Goal: Transaction & Acquisition: Purchase product/service

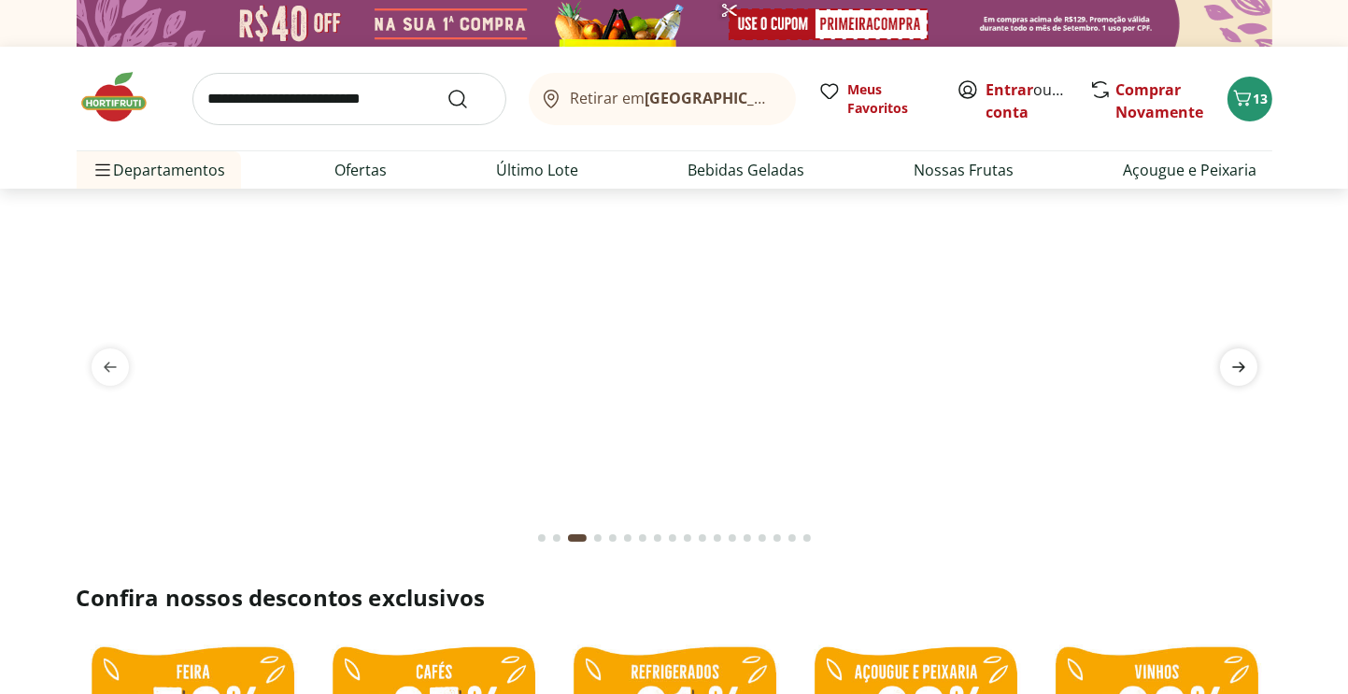
click at [1243, 373] on icon "next" at bounding box center [1239, 367] width 22 height 22
click at [1243, 369] on icon "next" at bounding box center [1239, 367] width 22 height 22
click at [1247, 358] on icon "next" at bounding box center [1239, 367] width 22 height 22
click at [1247, 364] on icon "next" at bounding box center [1239, 367] width 22 height 22
click at [1245, 364] on icon "next" at bounding box center [1239, 367] width 22 height 22
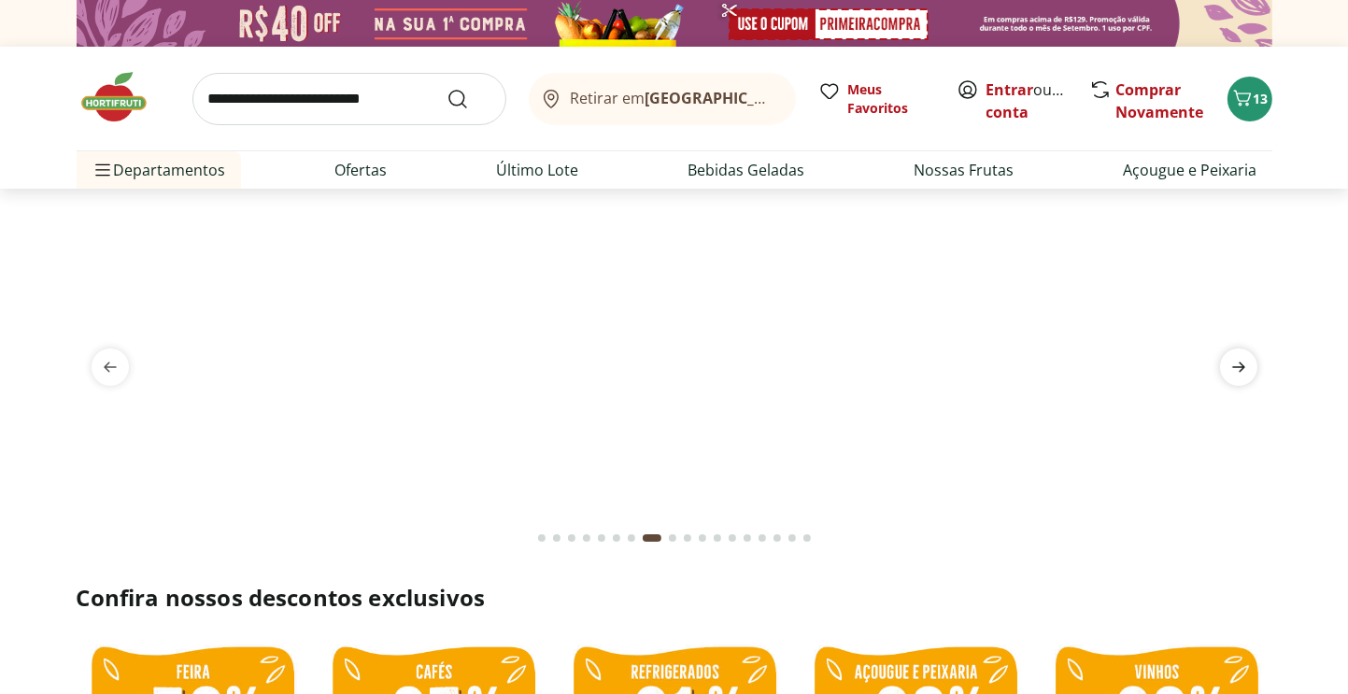
click at [1244, 363] on icon "next" at bounding box center [1239, 367] width 22 height 22
click at [1243, 362] on icon "next" at bounding box center [1239, 367] width 22 height 22
click at [1243, 360] on icon "next" at bounding box center [1239, 367] width 22 height 22
click at [1242, 359] on icon "next" at bounding box center [1239, 367] width 22 height 22
click at [1246, 350] on span "next" at bounding box center [1238, 367] width 37 height 37
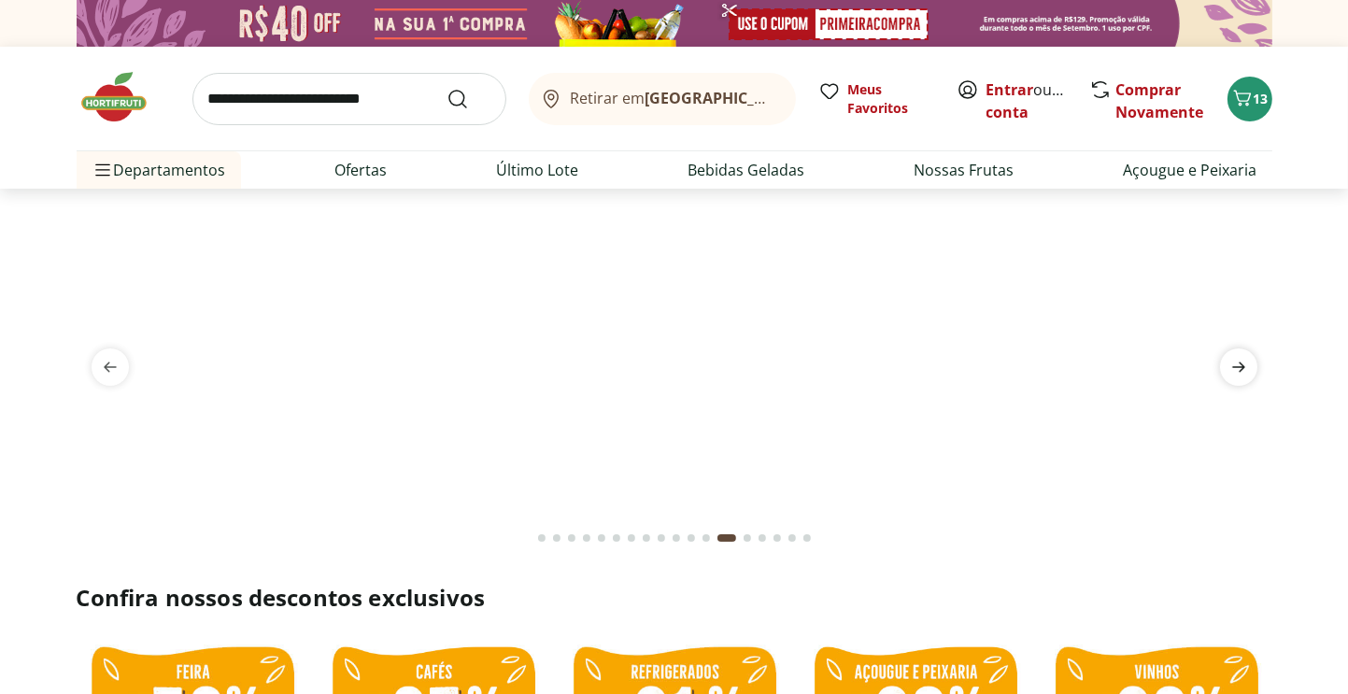
click at [1246, 350] on span "next" at bounding box center [1238, 367] width 37 height 37
click at [1247, 351] on span "next" at bounding box center [1238, 367] width 37 height 37
click at [1247, 211] on img at bounding box center [674, 211] width 1196 height 0
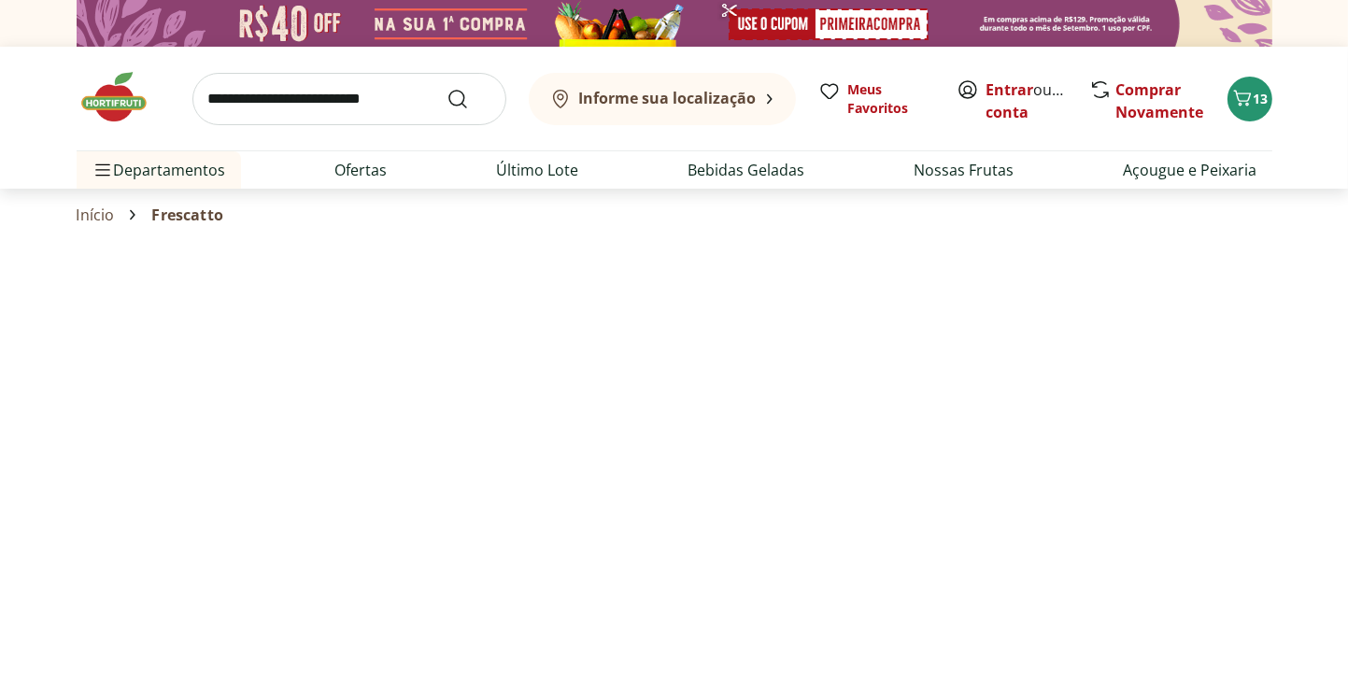
select select "**********"
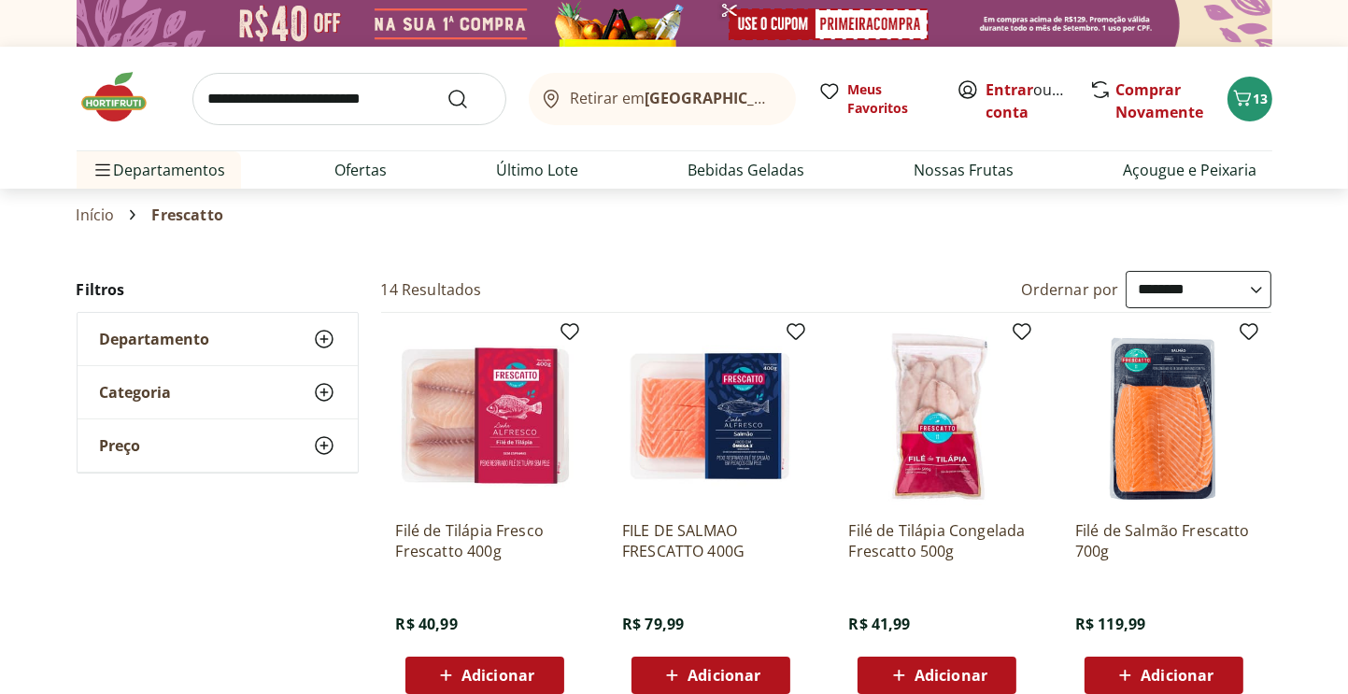
click at [122, 104] on img at bounding box center [123, 97] width 93 height 56
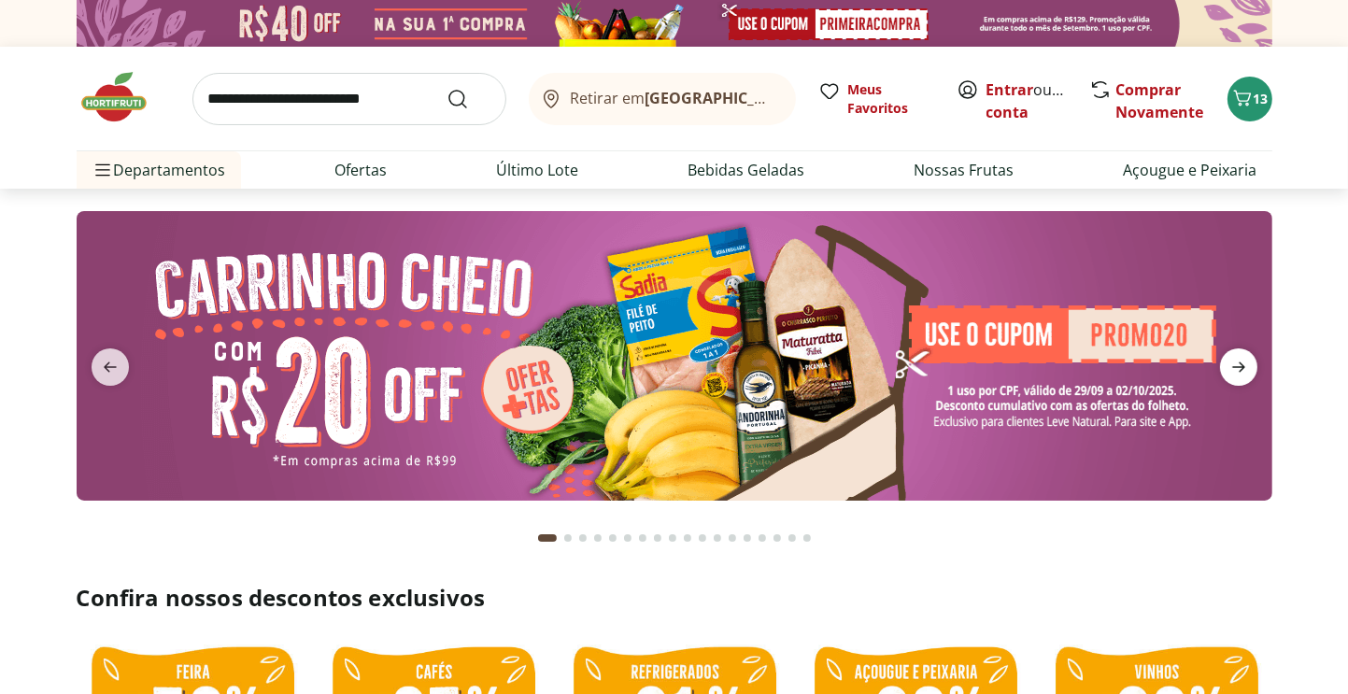
click at [1238, 362] on icon "next" at bounding box center [1239, 367] width 22 height 22
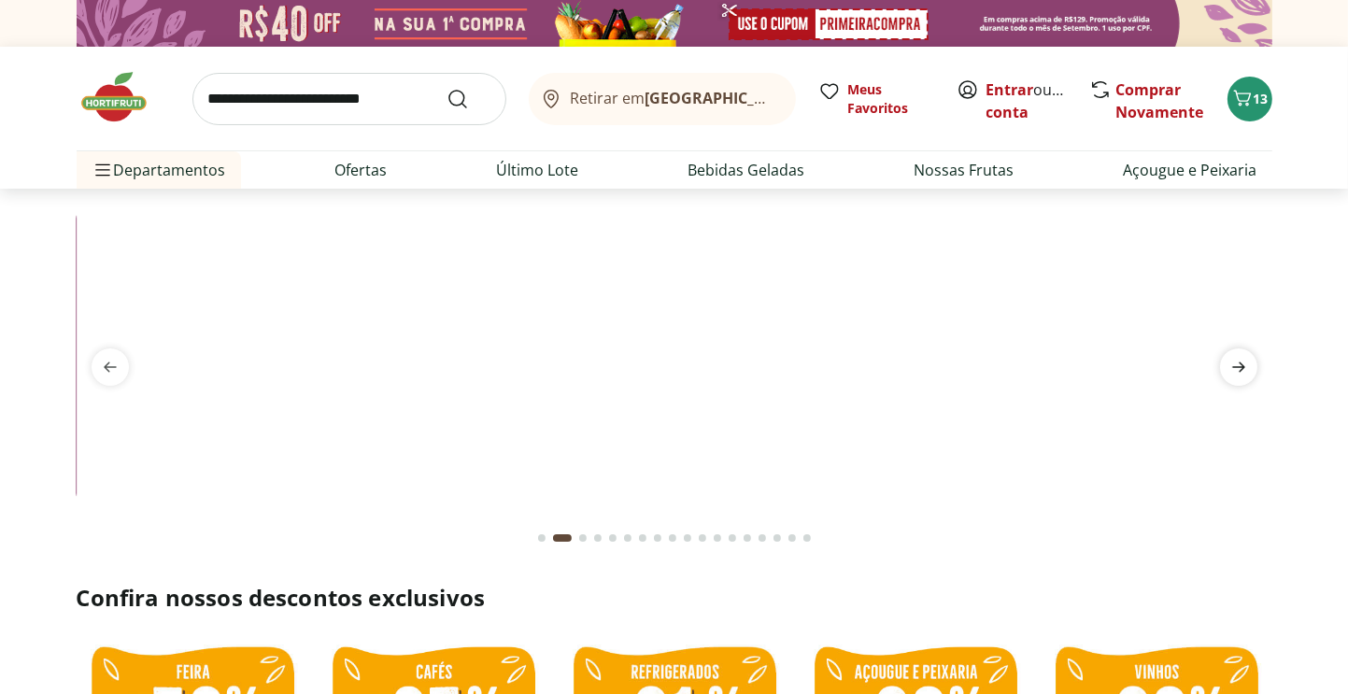
click at [1237, 362] on icon "next" at bounding box center [1239, 367] width 22 height 22
click at [1236, 360] on icon "next" at bounding box center [1239, 367] width 22 height 22
click at [1235, 358] on icon "next" at bounding box center [1239, 367] width 22 height 22
type input "*"
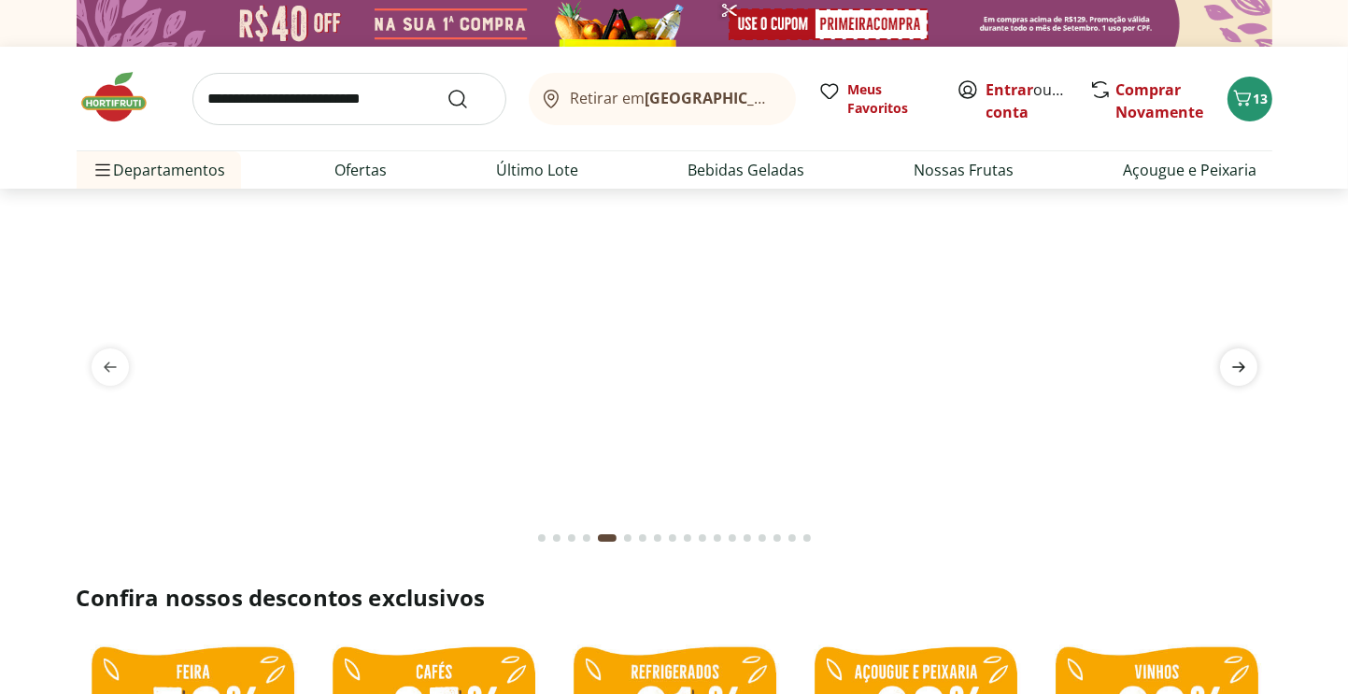
click at [1235, 357] on icon "next" at bounding box center [1239, 367] width 22 height 22
click at [1236, 357] on icon "next" at bounding box center [1239, 367] width 22 height 22
click at [1237, 356] on icon "next" at bounding box center [1239, 367] width 22 height 22
click at [1237, 354] on span "next" at bounding box center [1238, 367] width 37 height 37
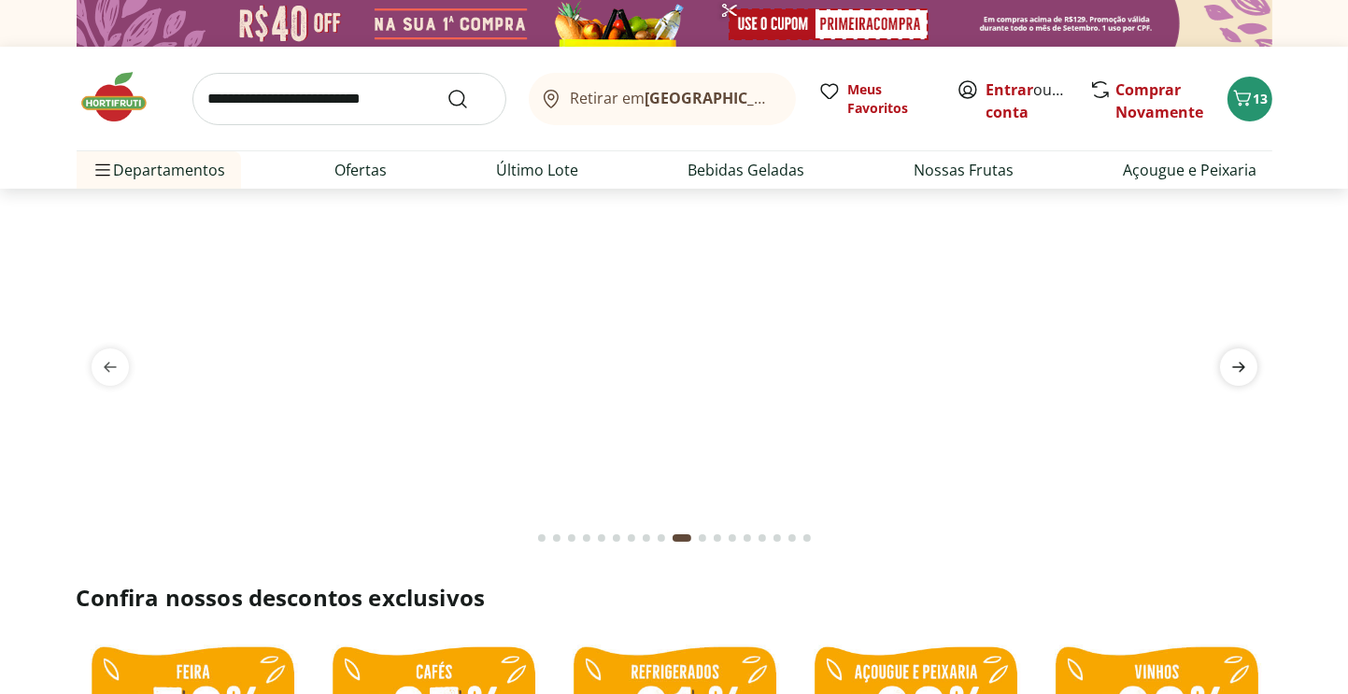
click at [1238, 354] on span "next" at bounding box center [1238, 367] width 37 height 37
click at [1240, 354] on span "next" at bounding box center [1238, 367] width 37 height 37
click at [1034, 211] on img at bounding box center [675, 211] width 1196 height 0
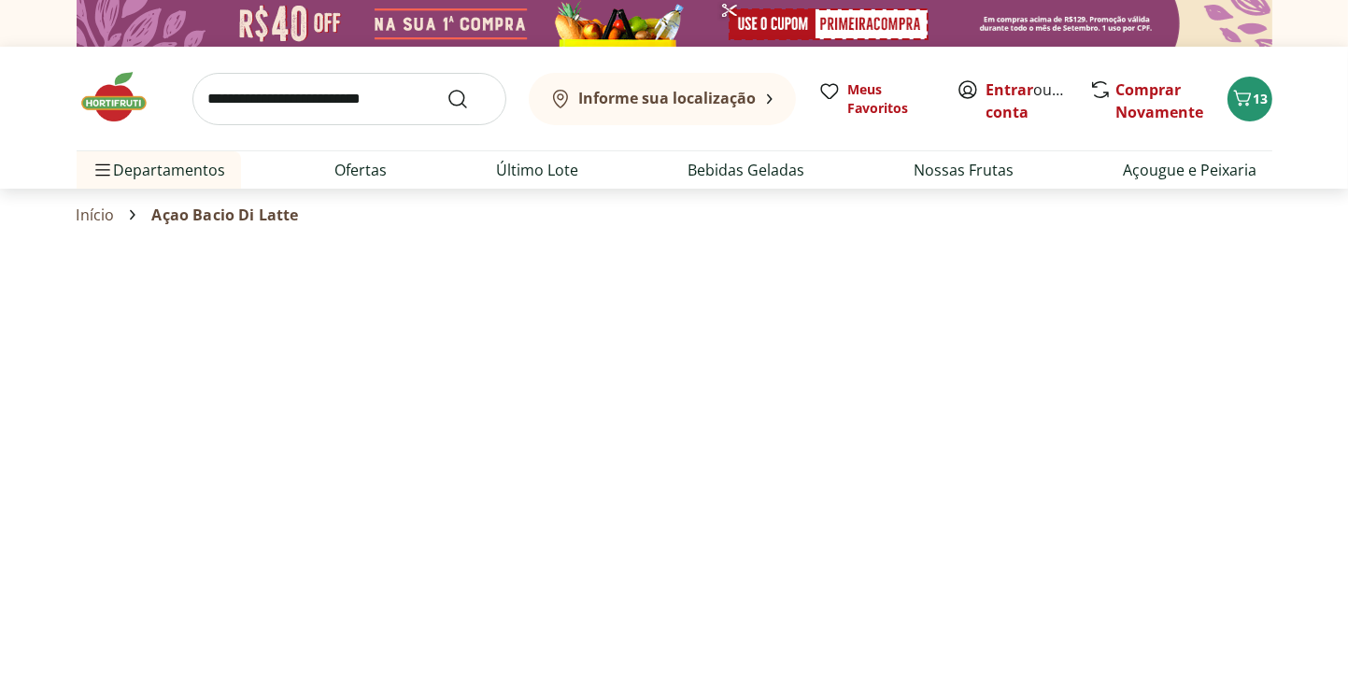
select select "**********"
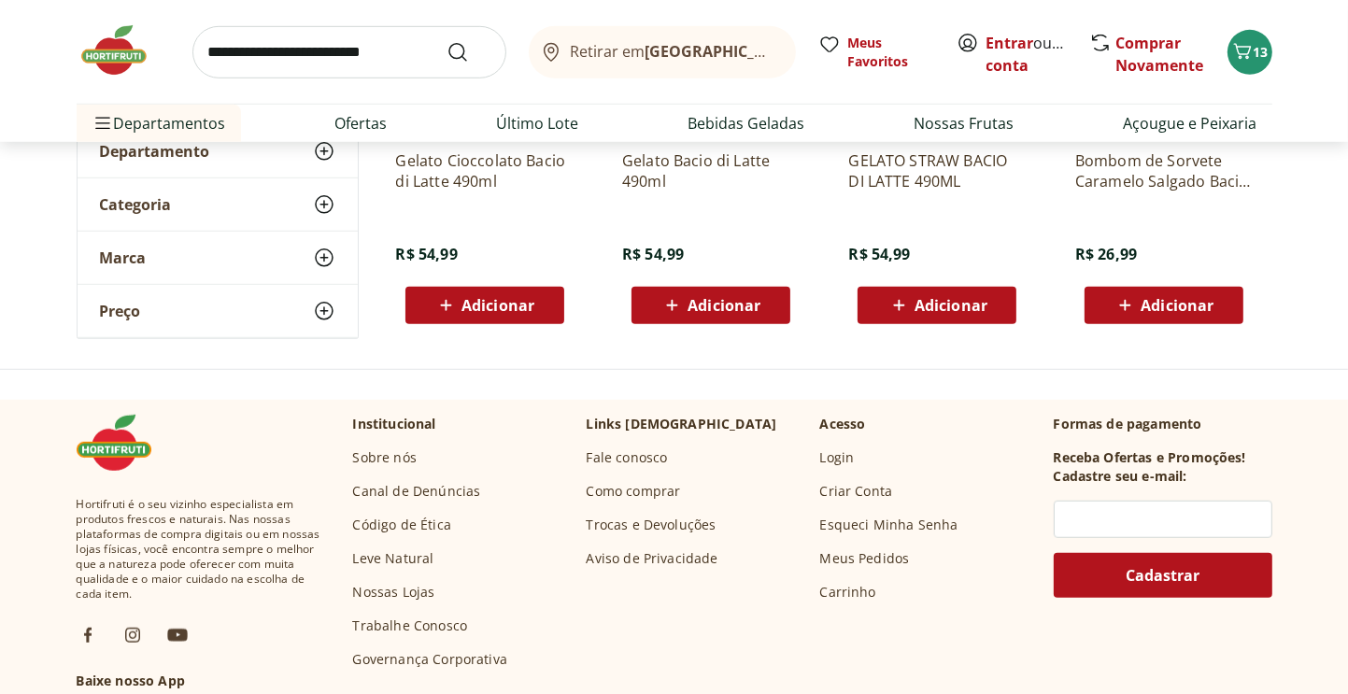
scroll to position [1215, 0]
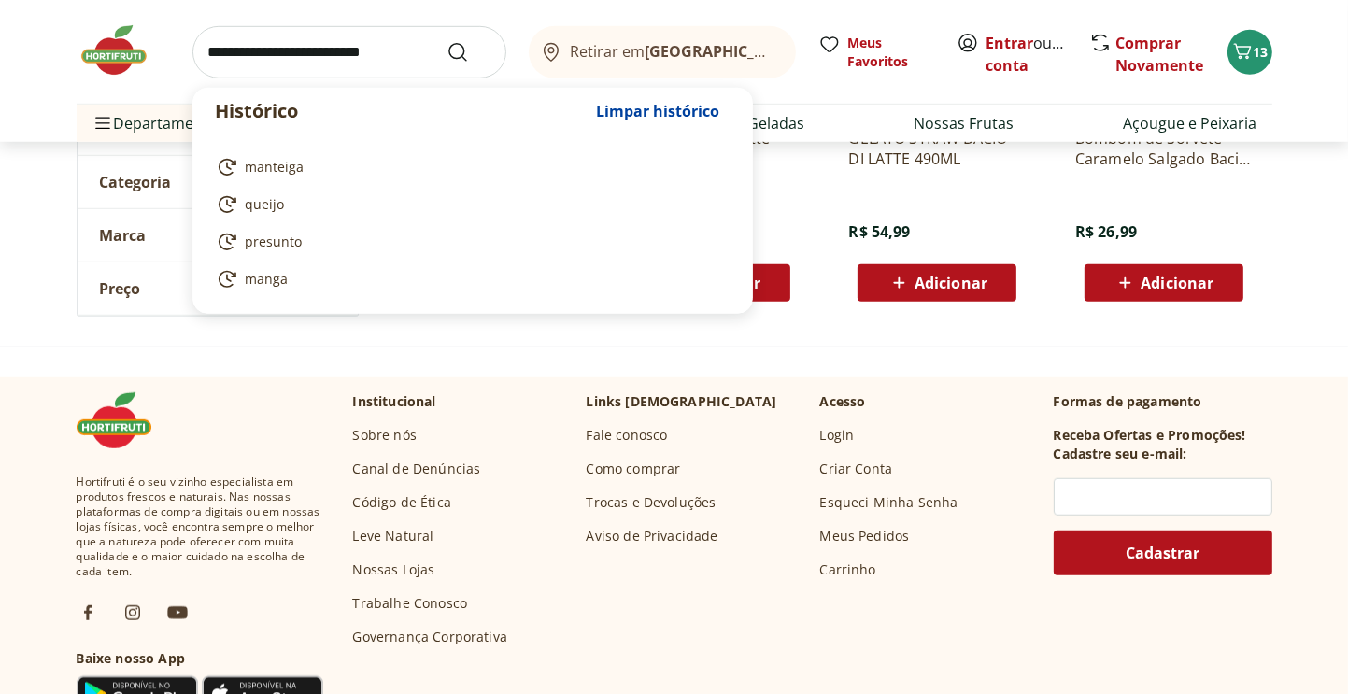
click at [281, 49] on input "search" at bounding box center [349, 52] width 314 height 52
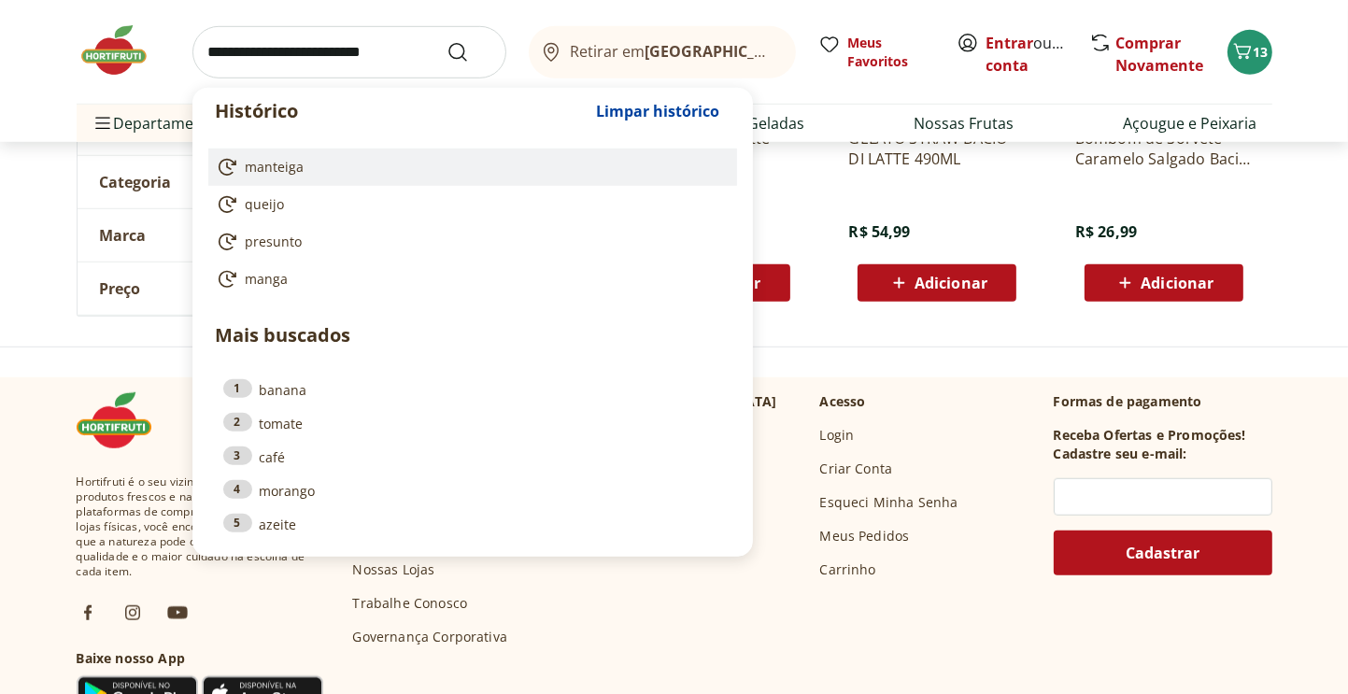
click at [284, 171] on span "manteiga" at bounding box center [275, 167] width 59 height 19
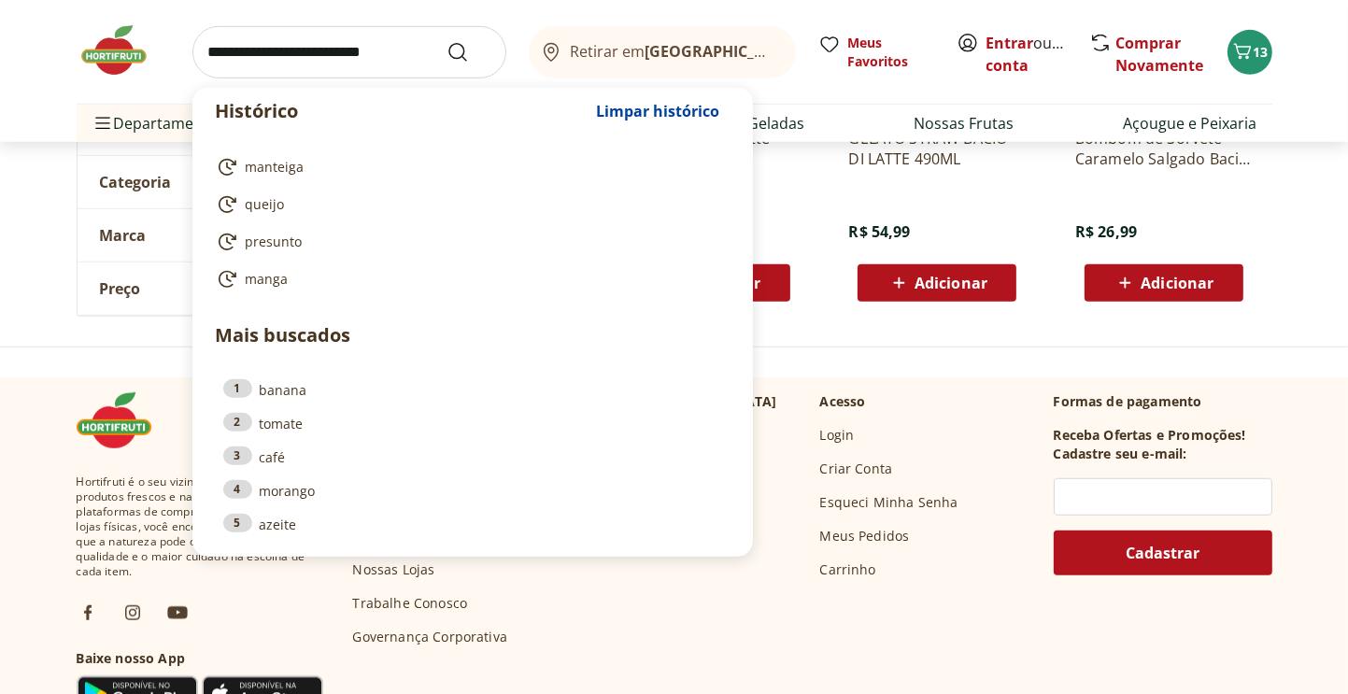
type input "********"
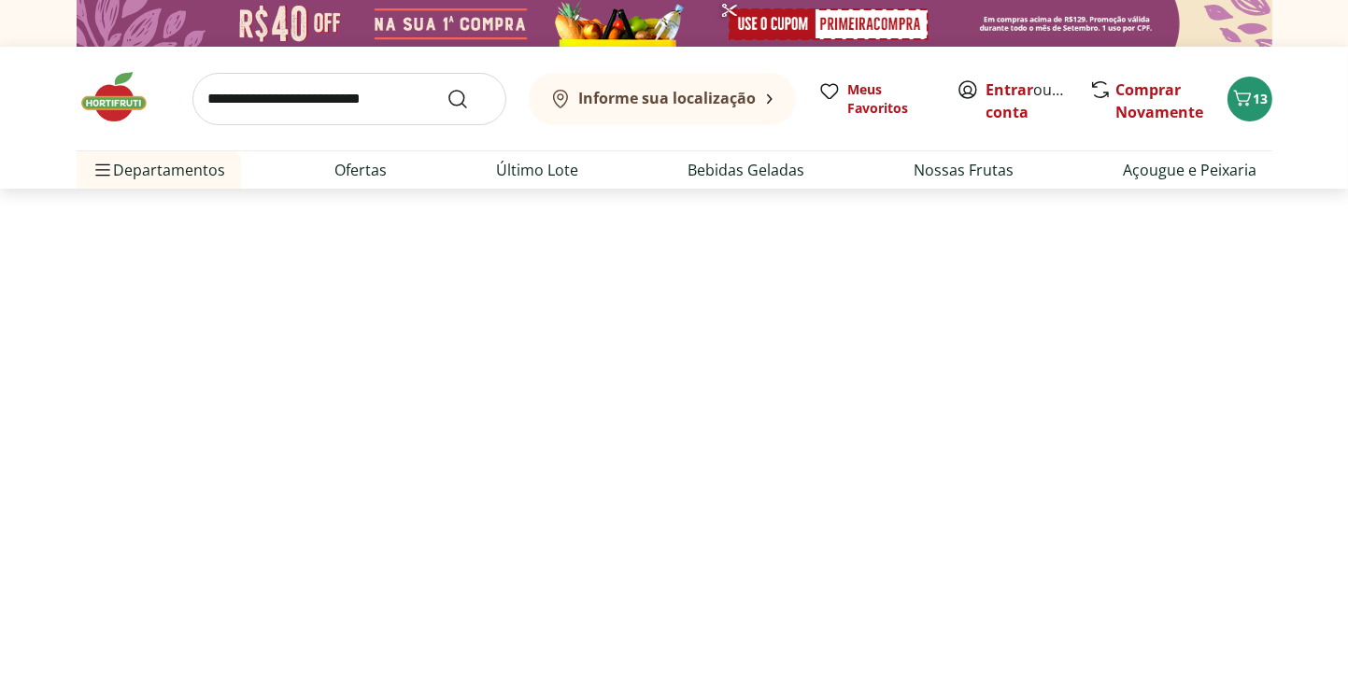
select select "**********"
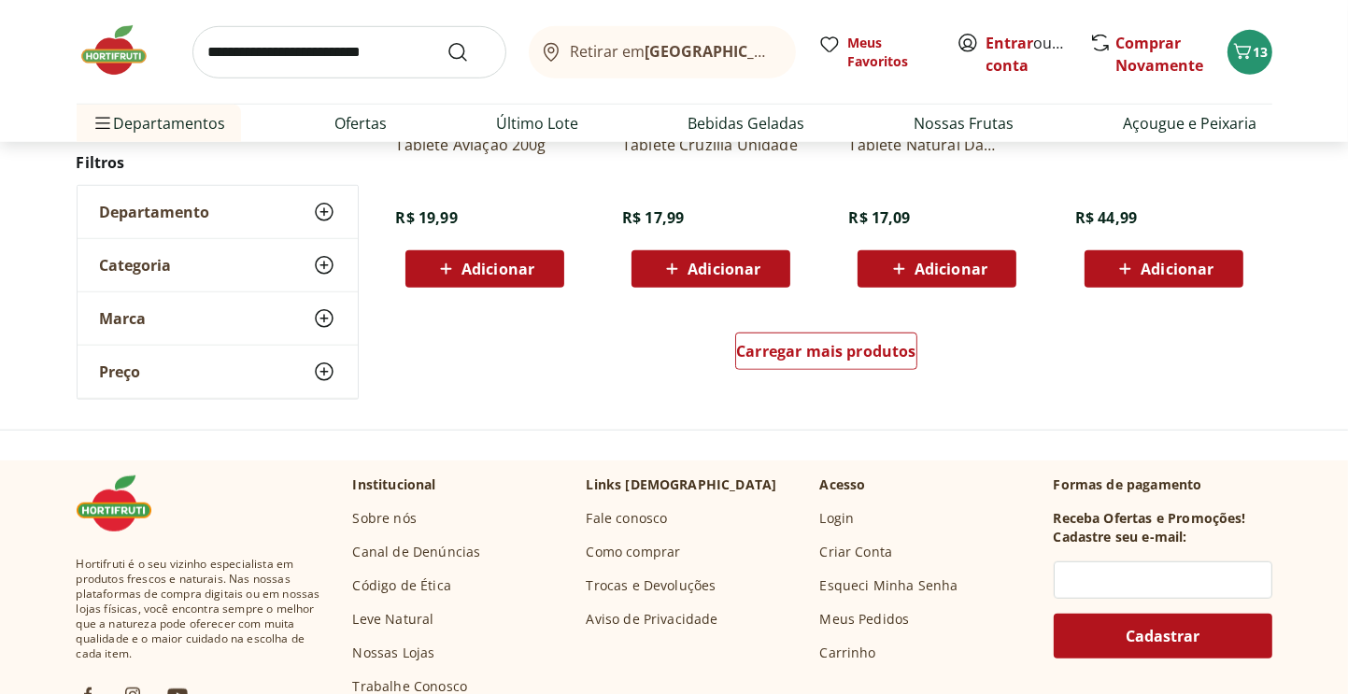
scroll to position [1308, 0]
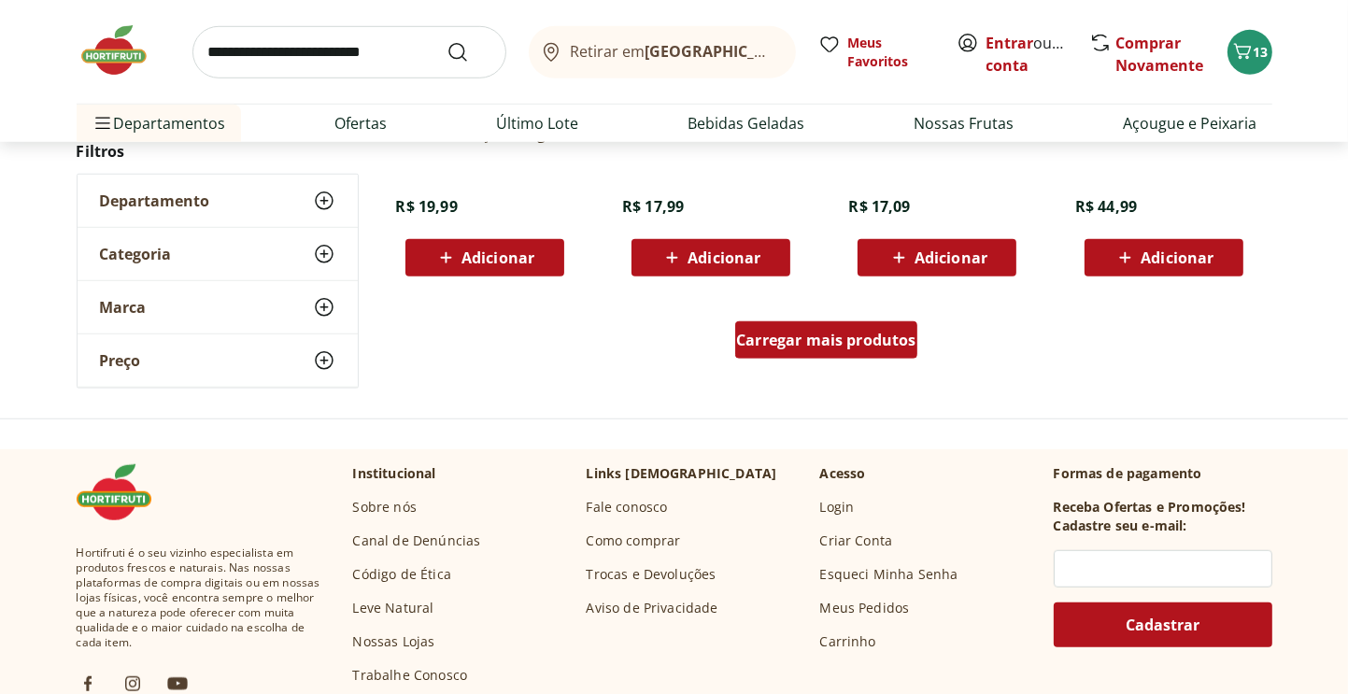
click at [813, 339] on span "Carregar mais produtos" at bounding box center [826, 340] width 180 height 15
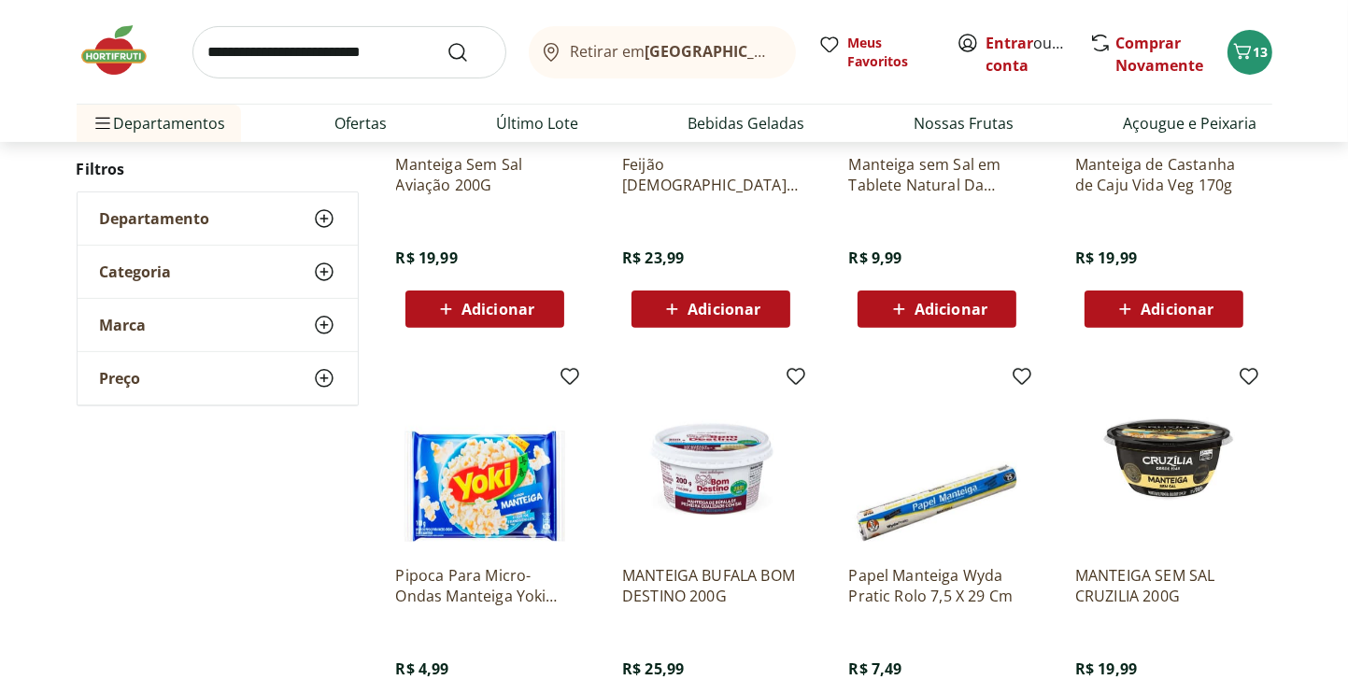
scroll to position [561, 0]
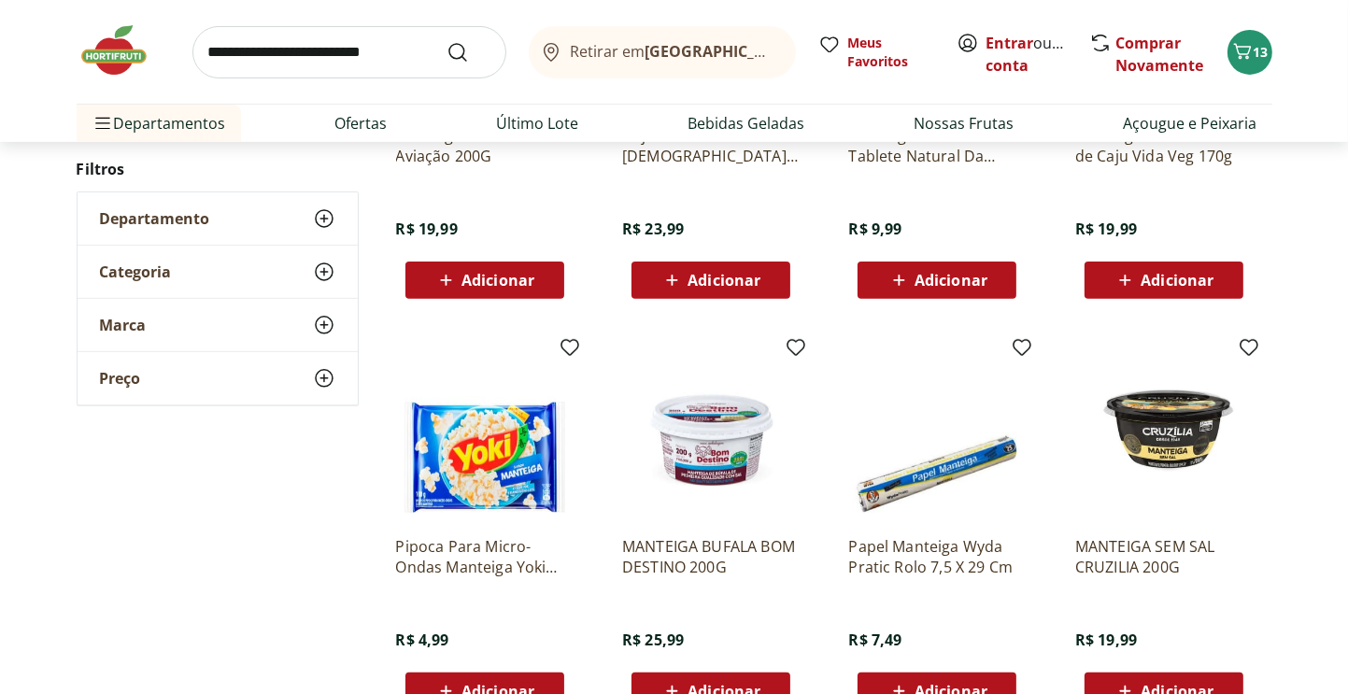
click at [940, 284] on span "Adicionar" at bounding box center [951, 280] width 73 height 15
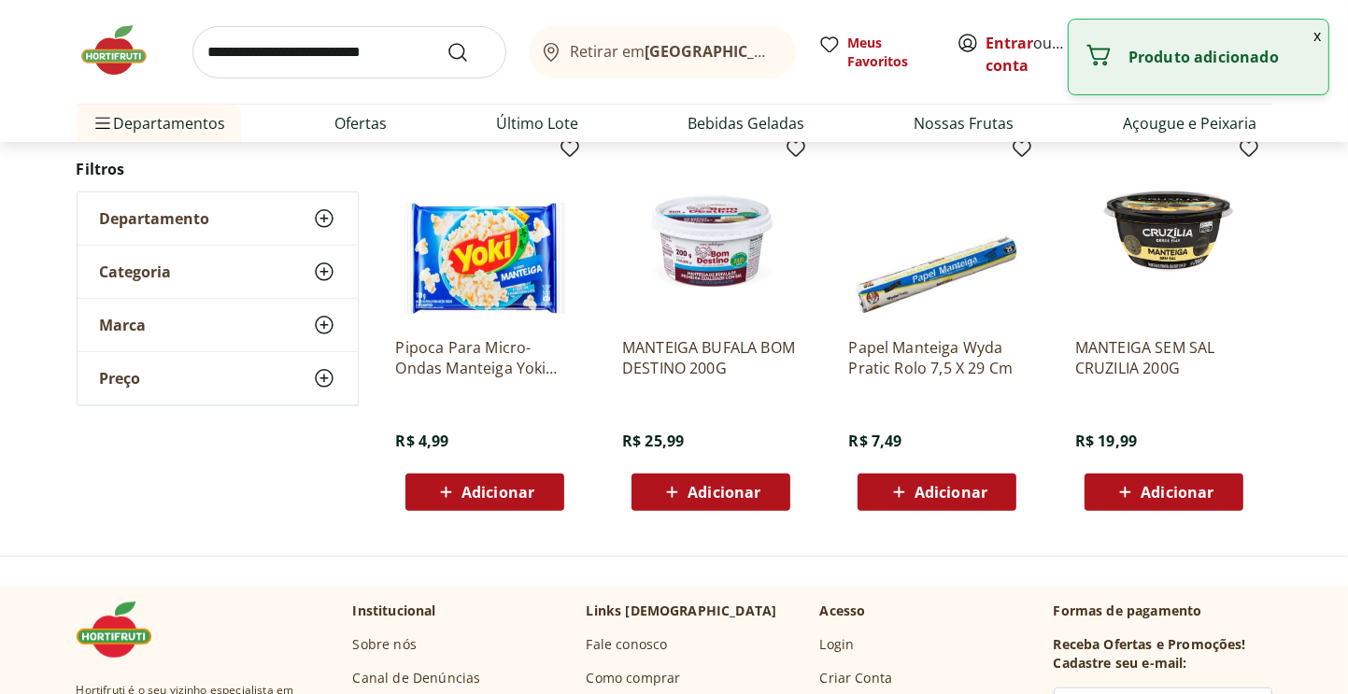
scroll to position [841, 0]
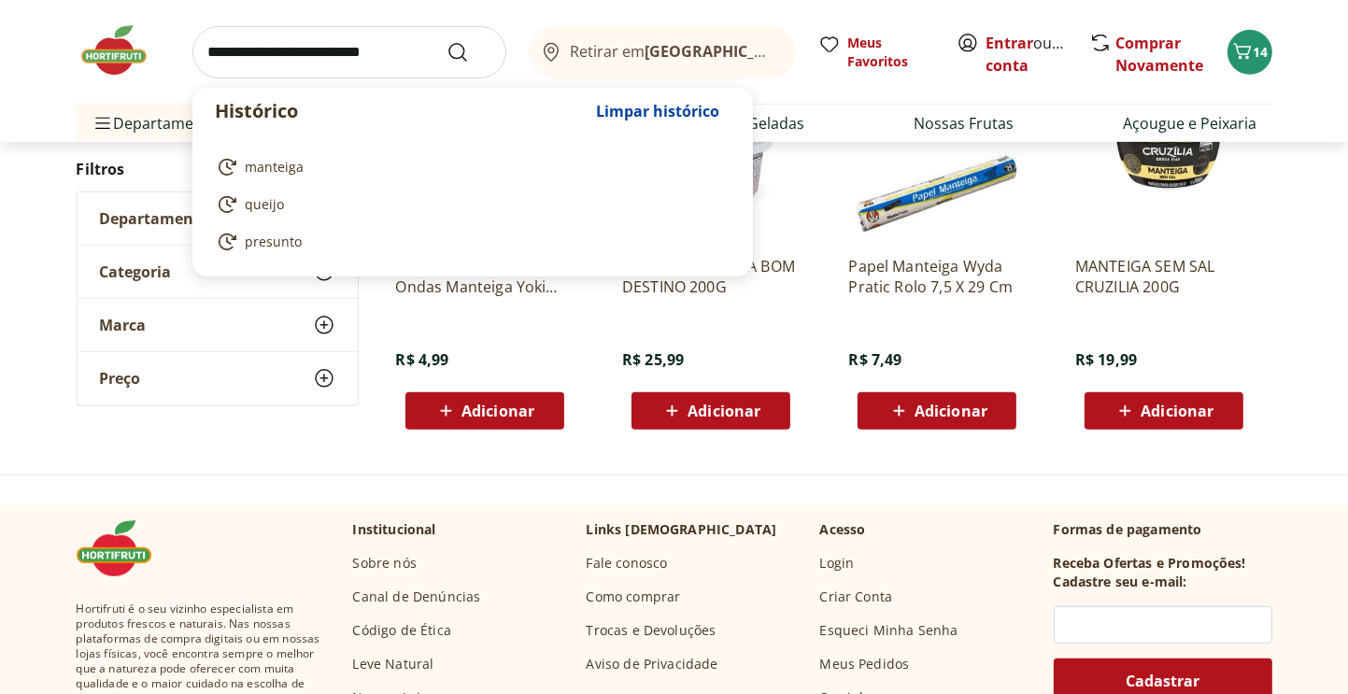
click at [286, 45] on input "search" at bounding box center [349, 52] width 314 height 52
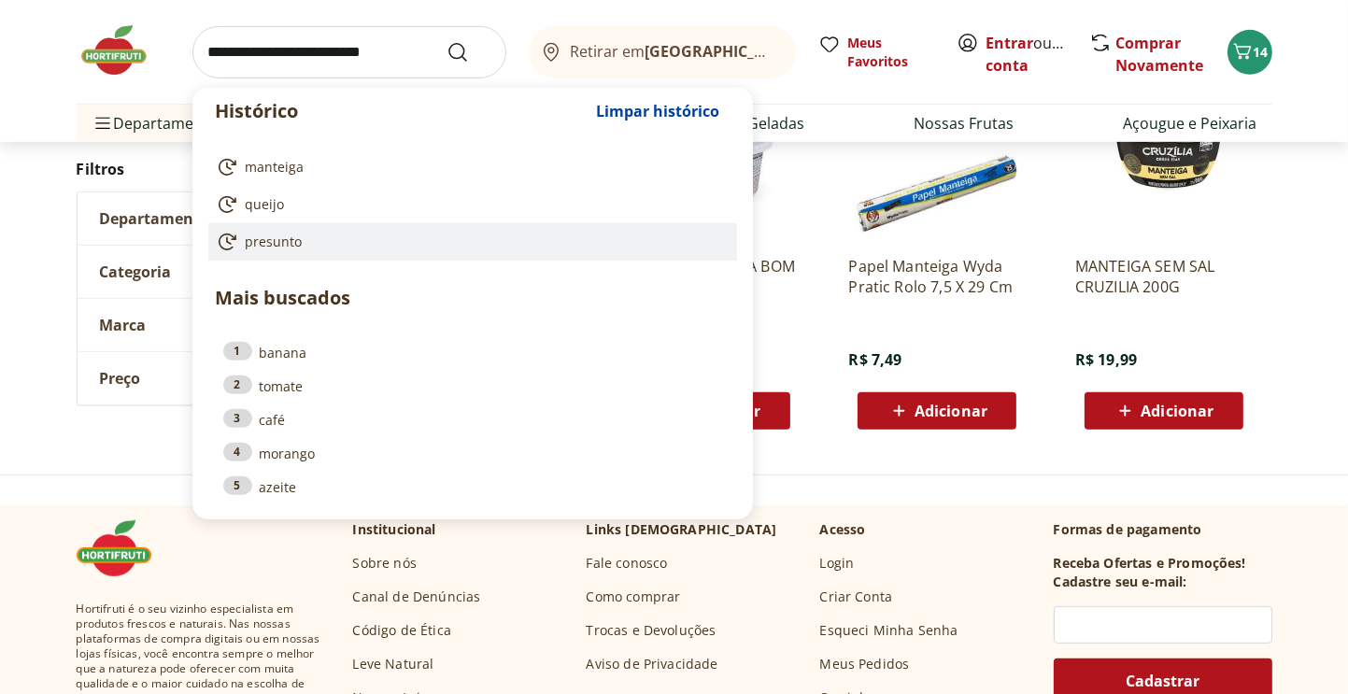
click at [277, 247] on span "presunto" at bounding box center [274, 242] width 57 height 19
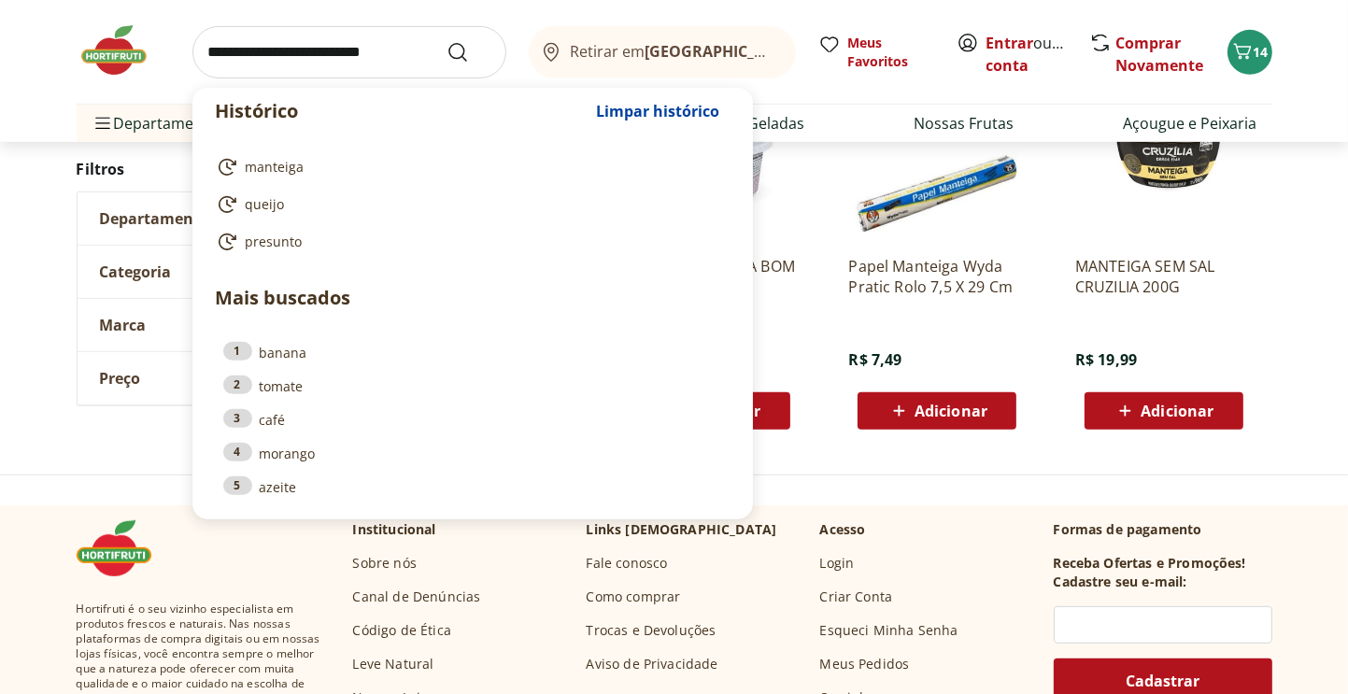
type input "********"
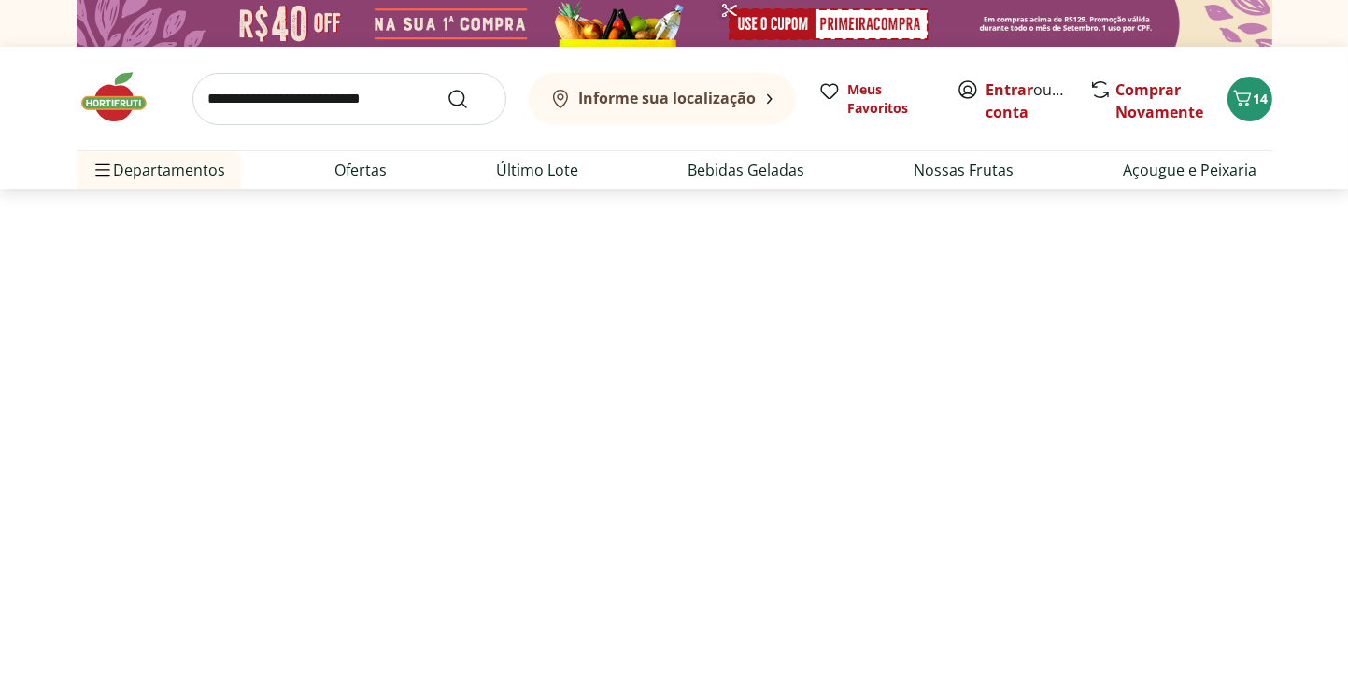
select select "**********"
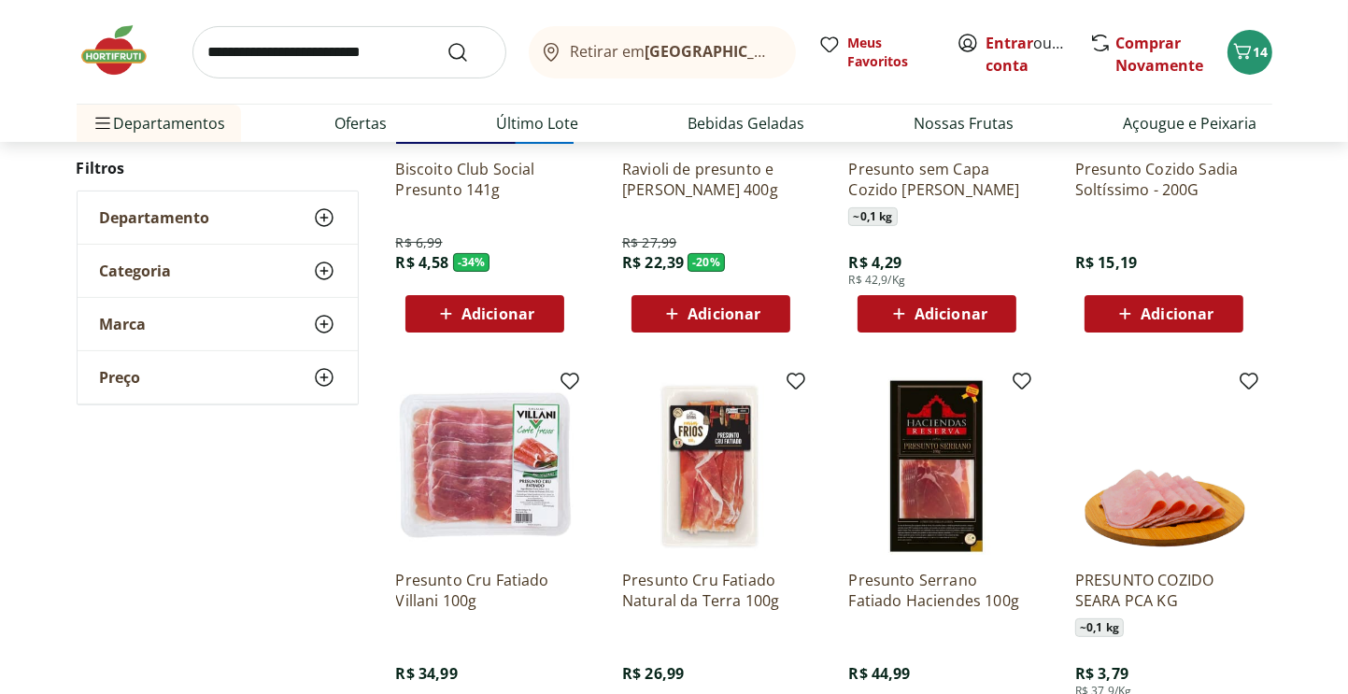
scroll to position [374, 0]
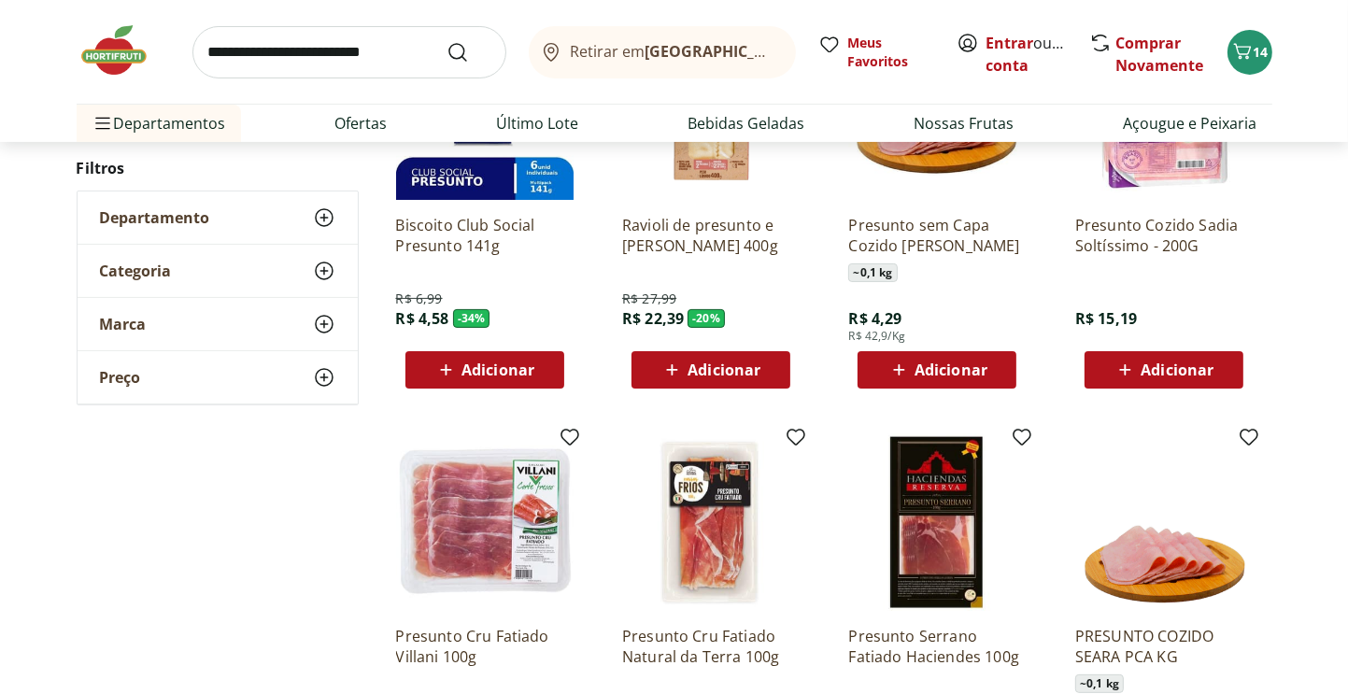
click at [1173, 363] on span "Adicionar" at bounding box center [1177, 370] width 73 height 15
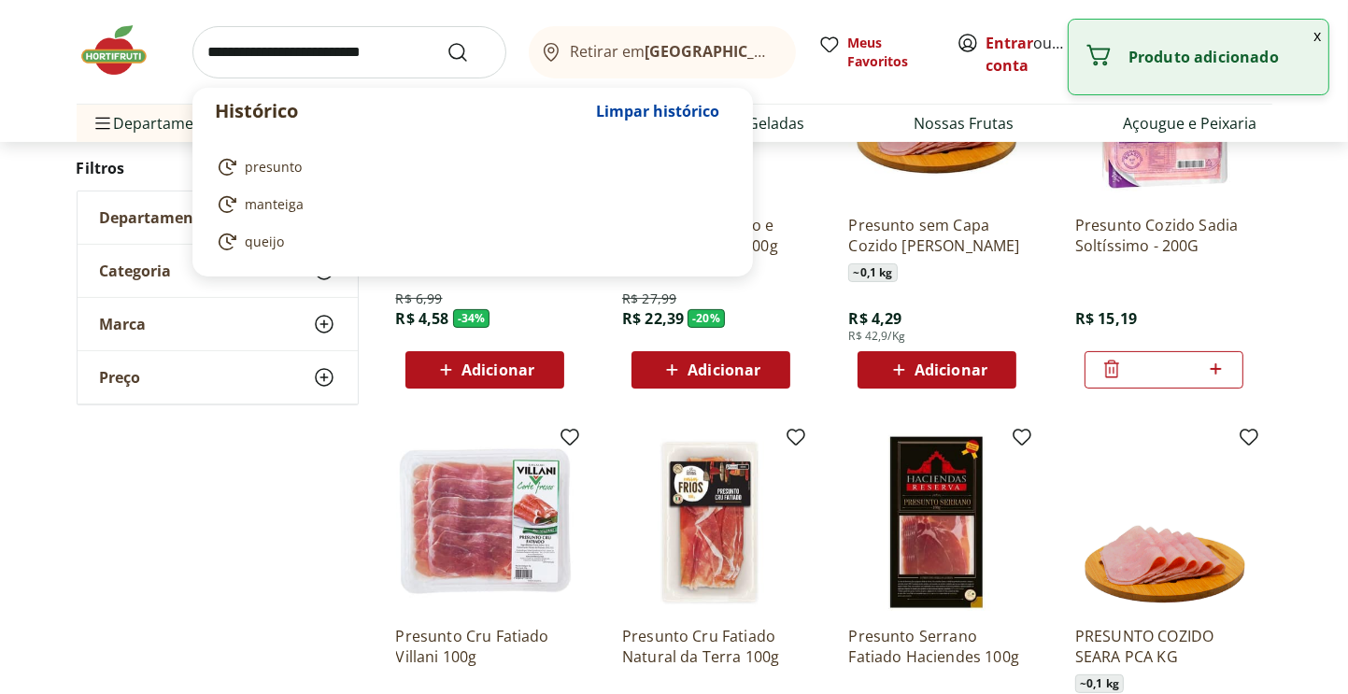
click at [235, 45] on input "search" at bounding box center [349, 52] width 314 height 52
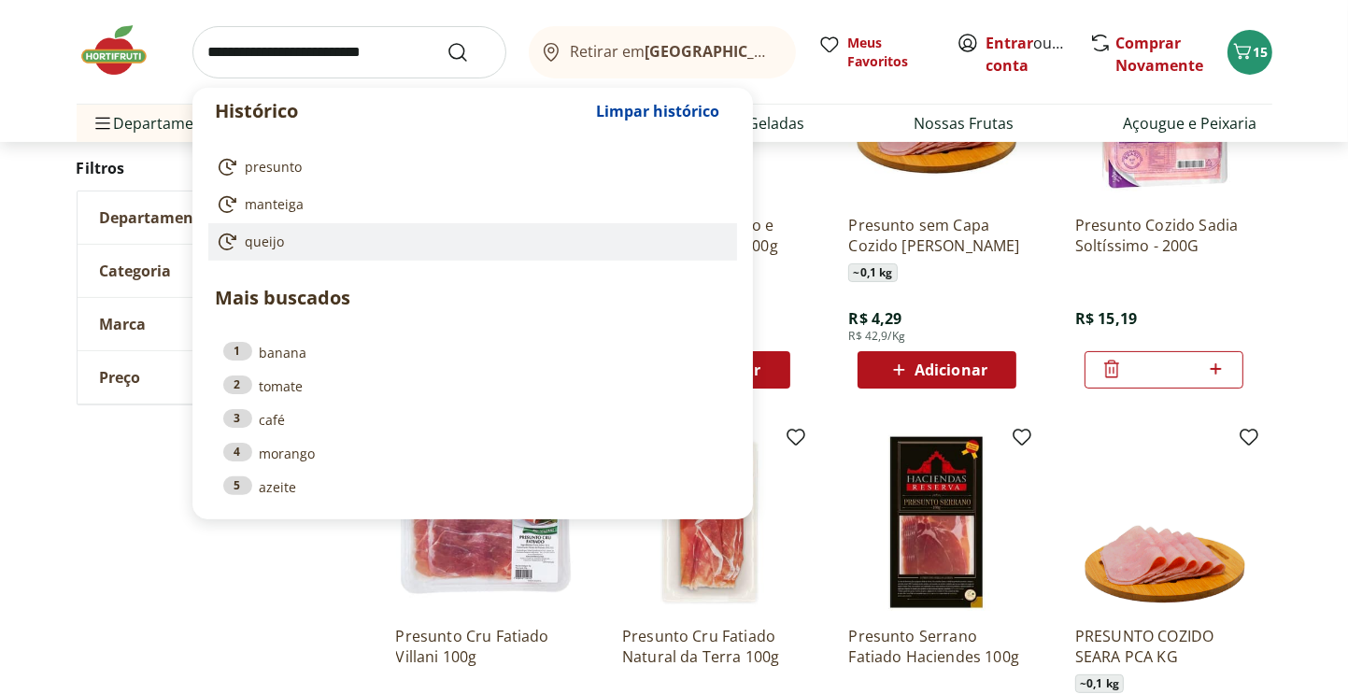
click at [258, 238] on span "queijo" at bounding box center [265, 242] width 39 height 19
type input "******"
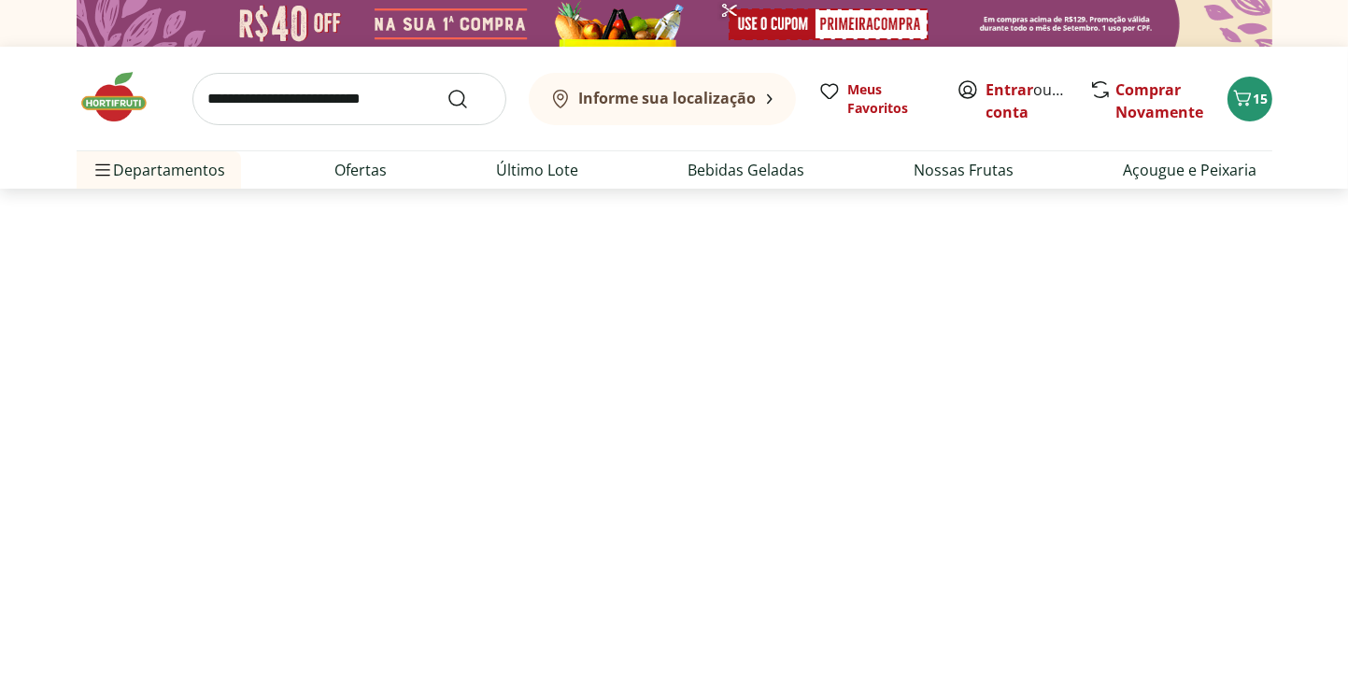
select select "**********"
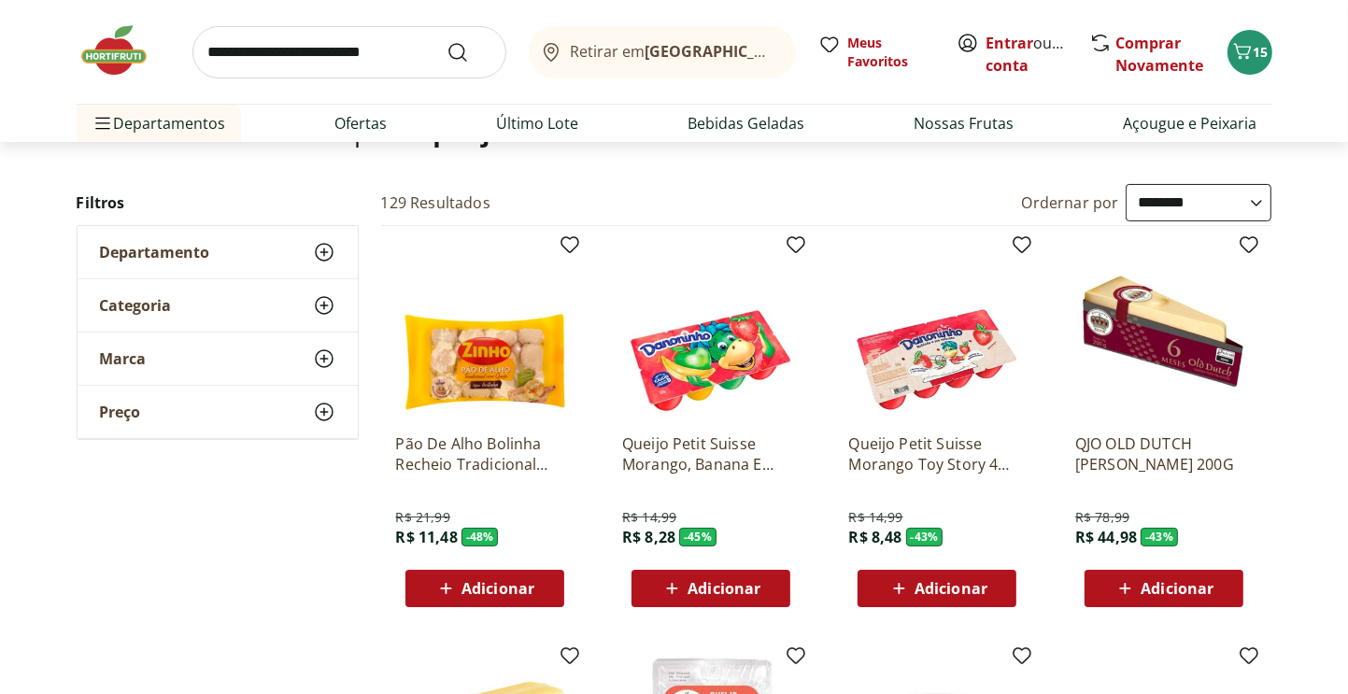
scroll to position [187, 0]
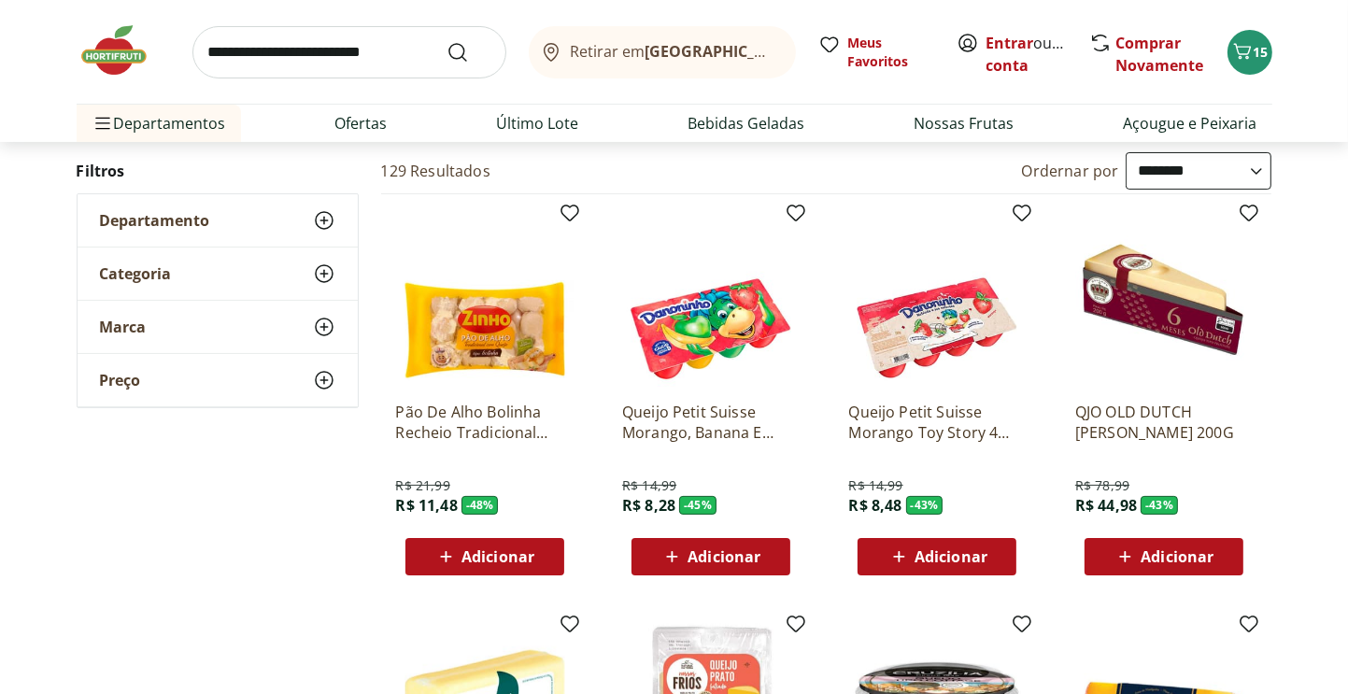
click at [474, 549] on span "Adicionar" at bounding box center [498, 556] width 73 height 15
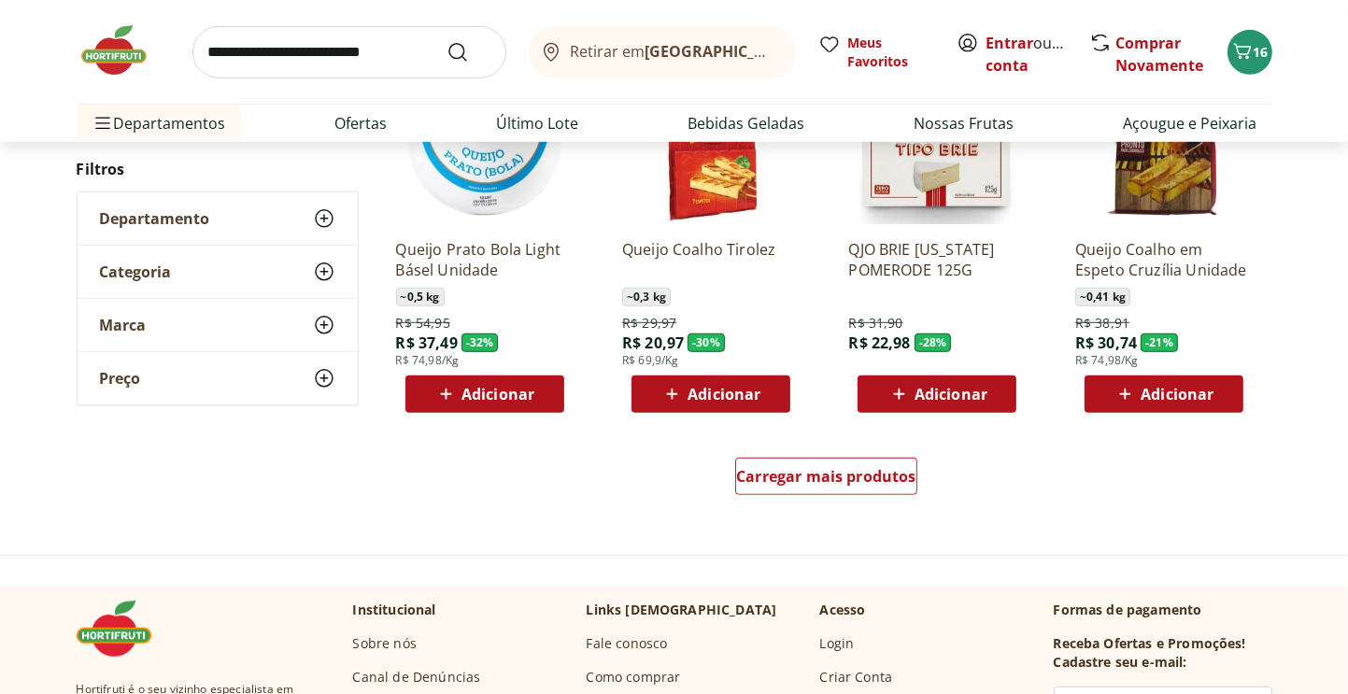
scroll to position [1215, 0]
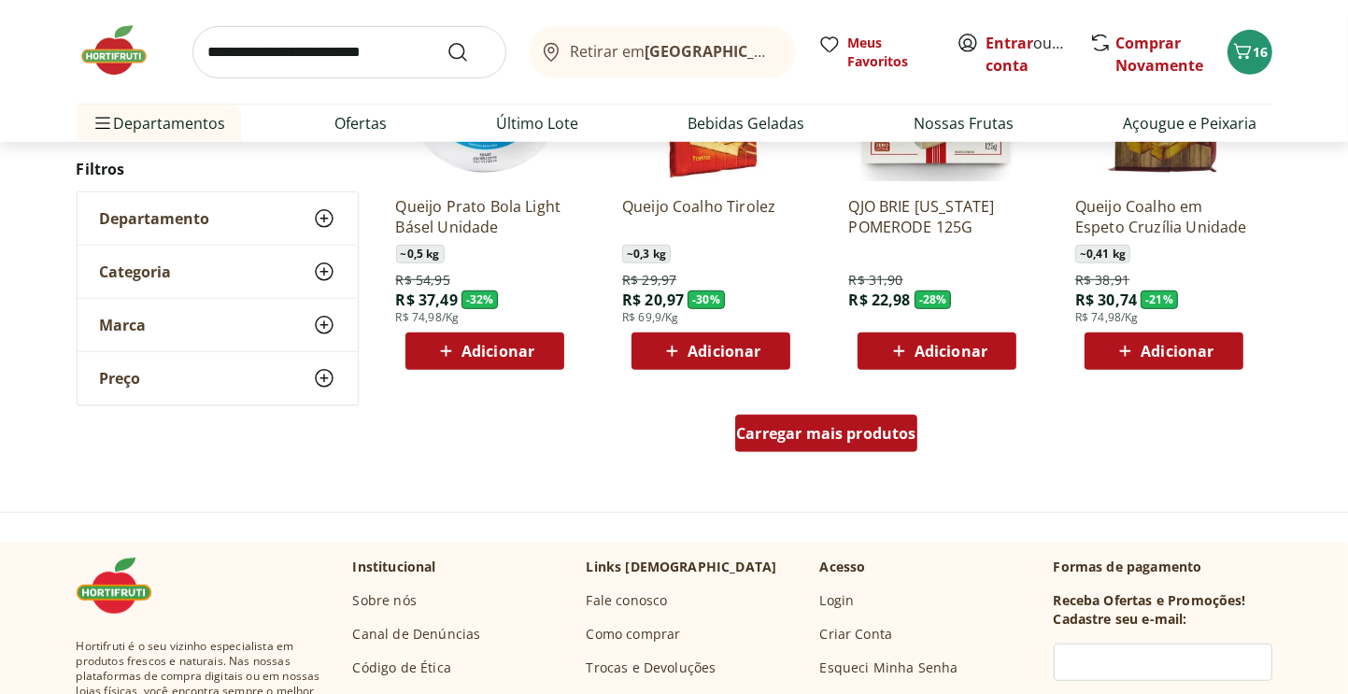
click at [835, 438] on span "Carregar mais produtos" at bounding box center [826, 433] width 180 height 15
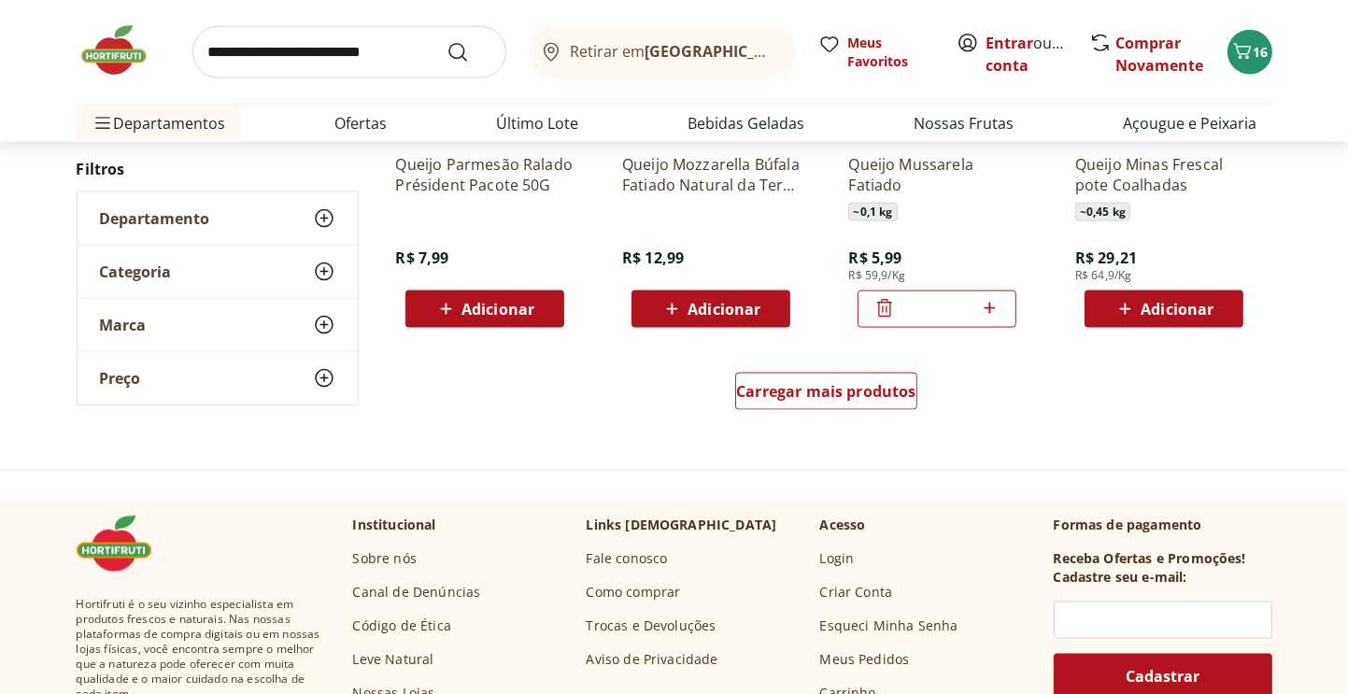
scroll to position [2523, 0]
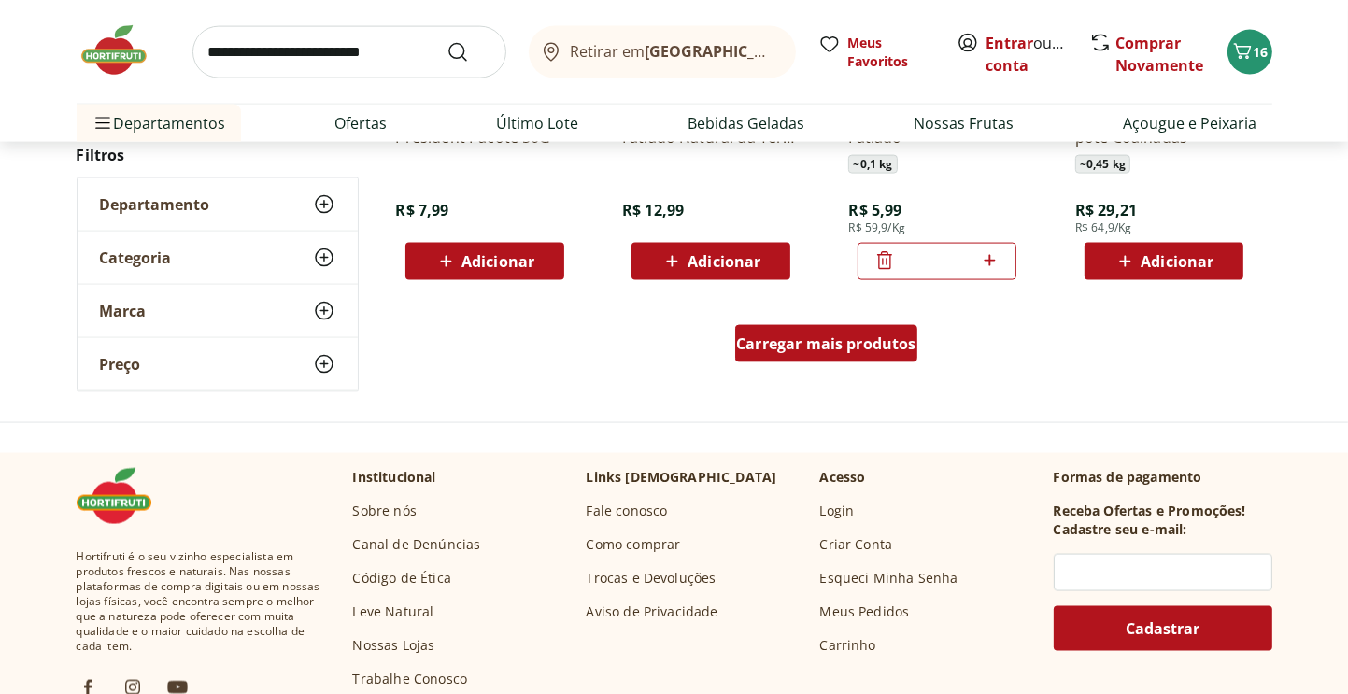
click at [835, 349] on span "Carregar mais produtos" at bounding box center [826, 343] width 180 height 15
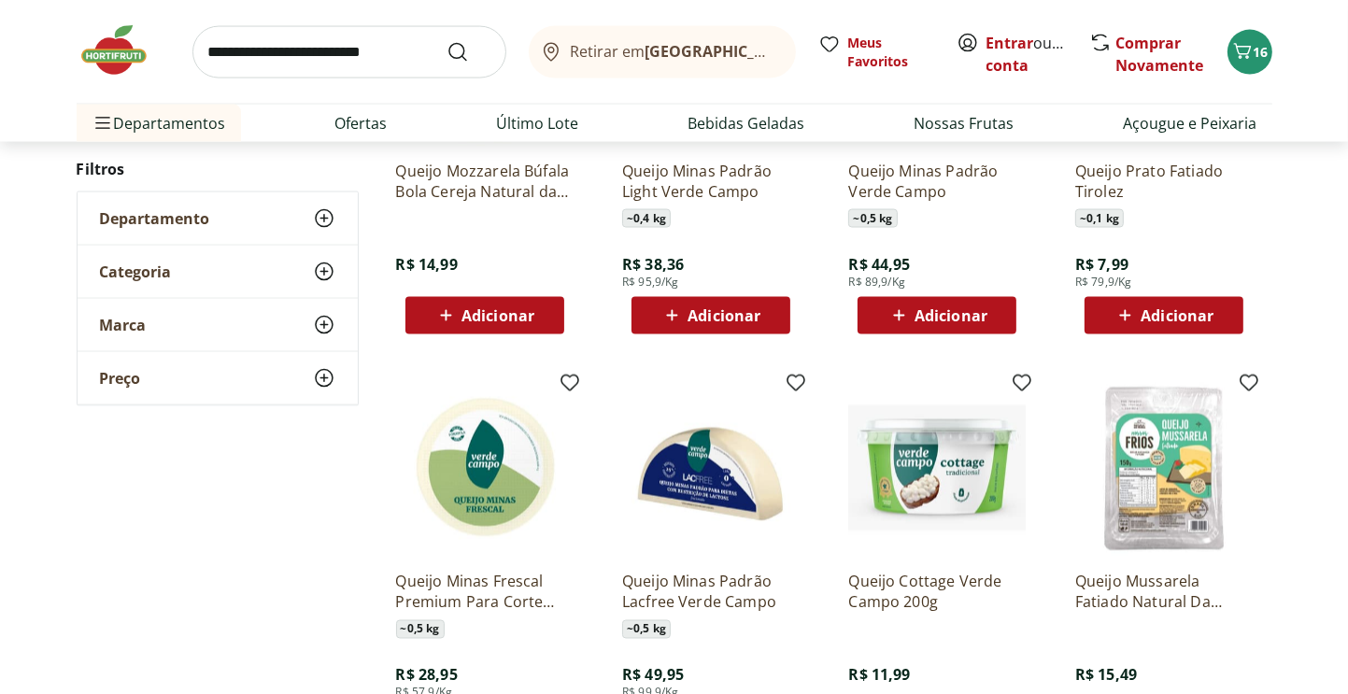
scroll to position [2897, 0]
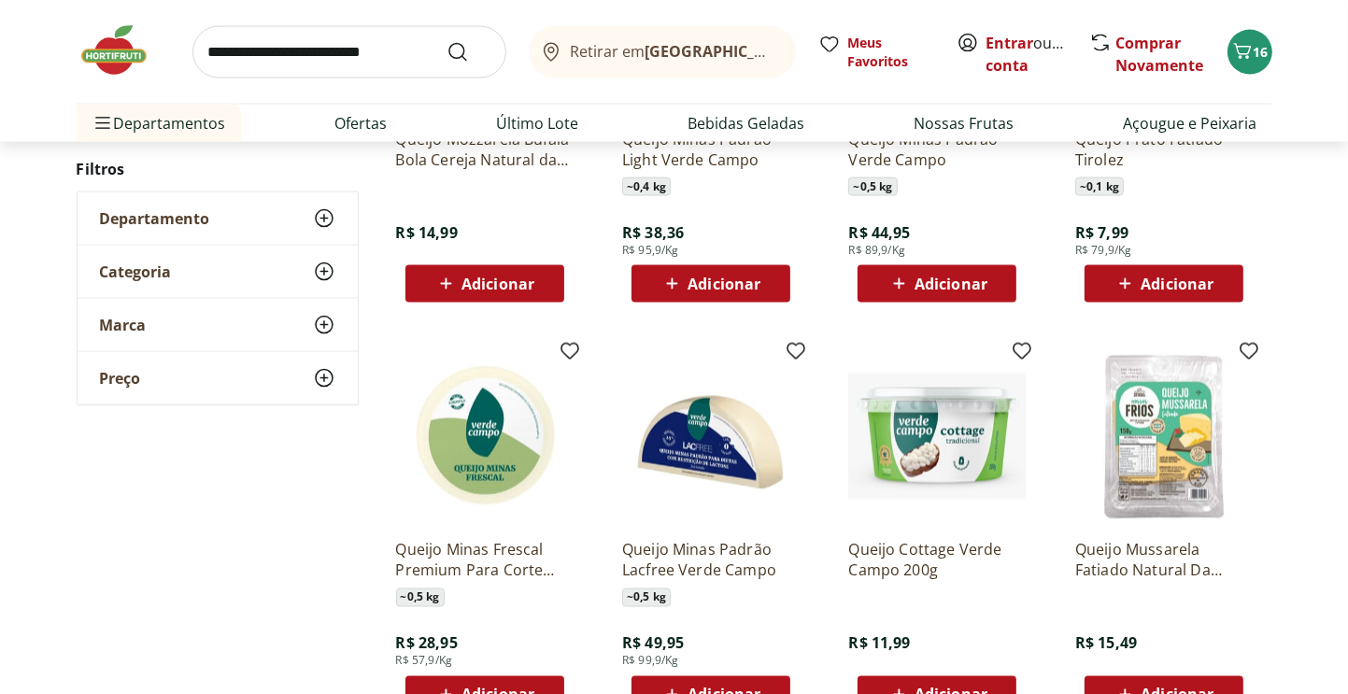
click at [1177, 289] on span "Adicionar" at bounding box center [1177, 284] width 73 height 15
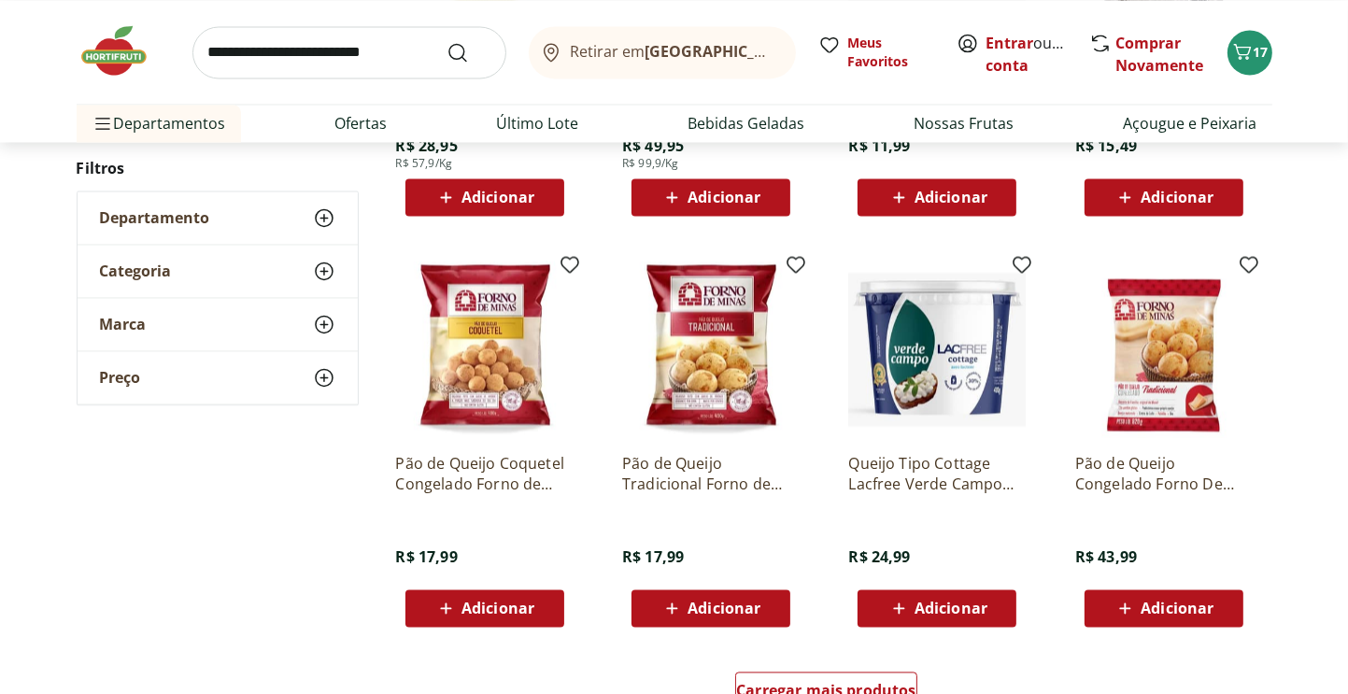
scroll to position [3457, 0]
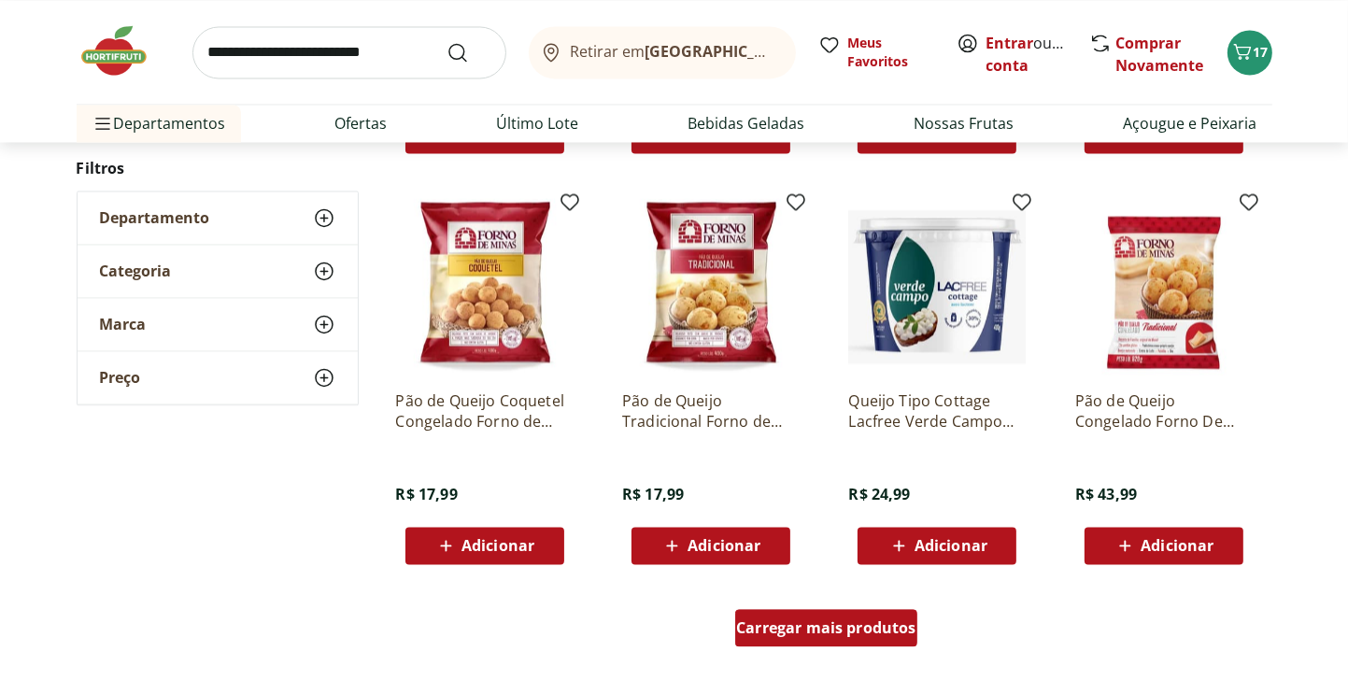
click at [812, 620] on span "Carregar mais produtos" at bounding box center [826, 627] width 180 height 15
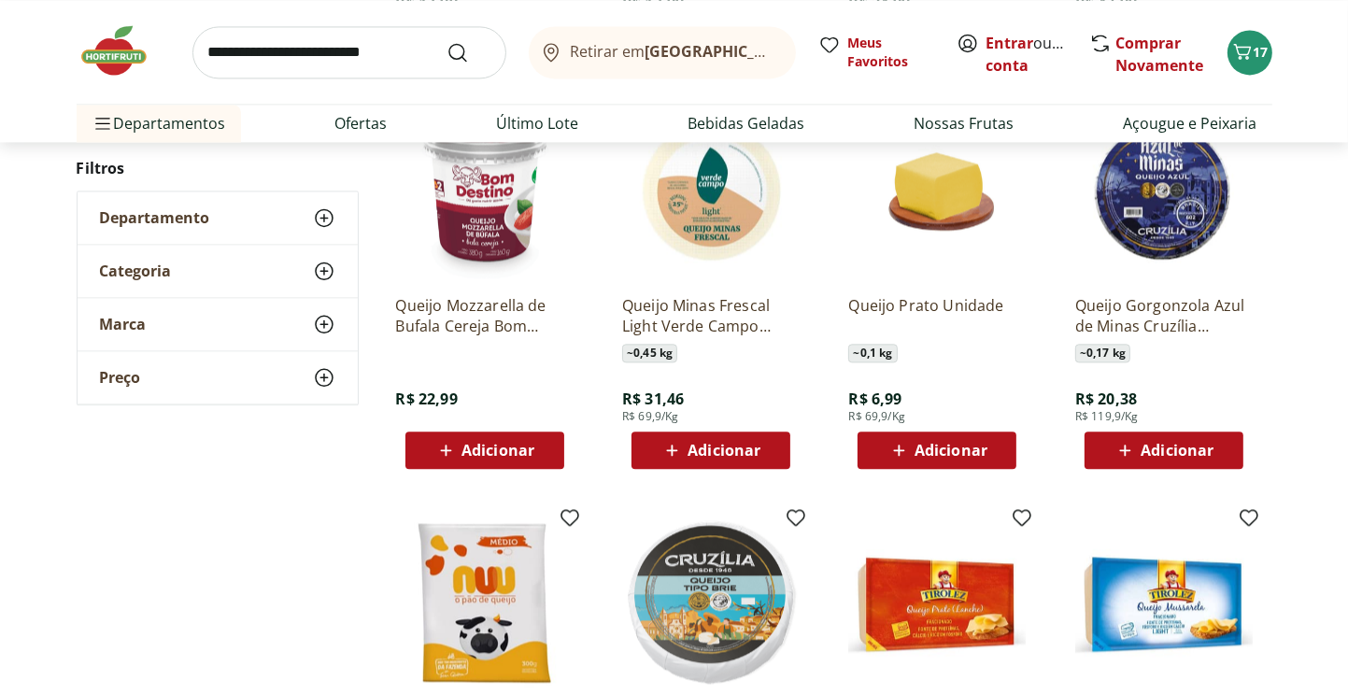
scroll to position [4112, 0]
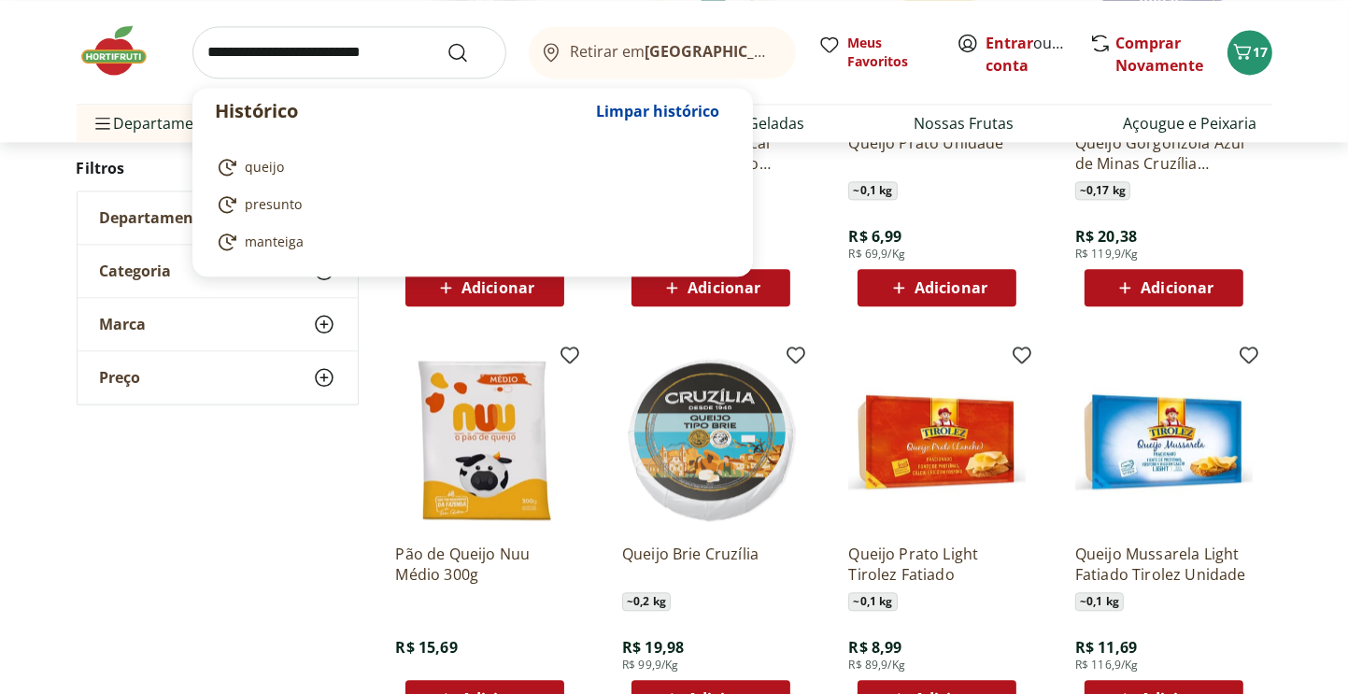
click at [385, 55] on input "search" at bounding box center [349, 52] width 314 height 52
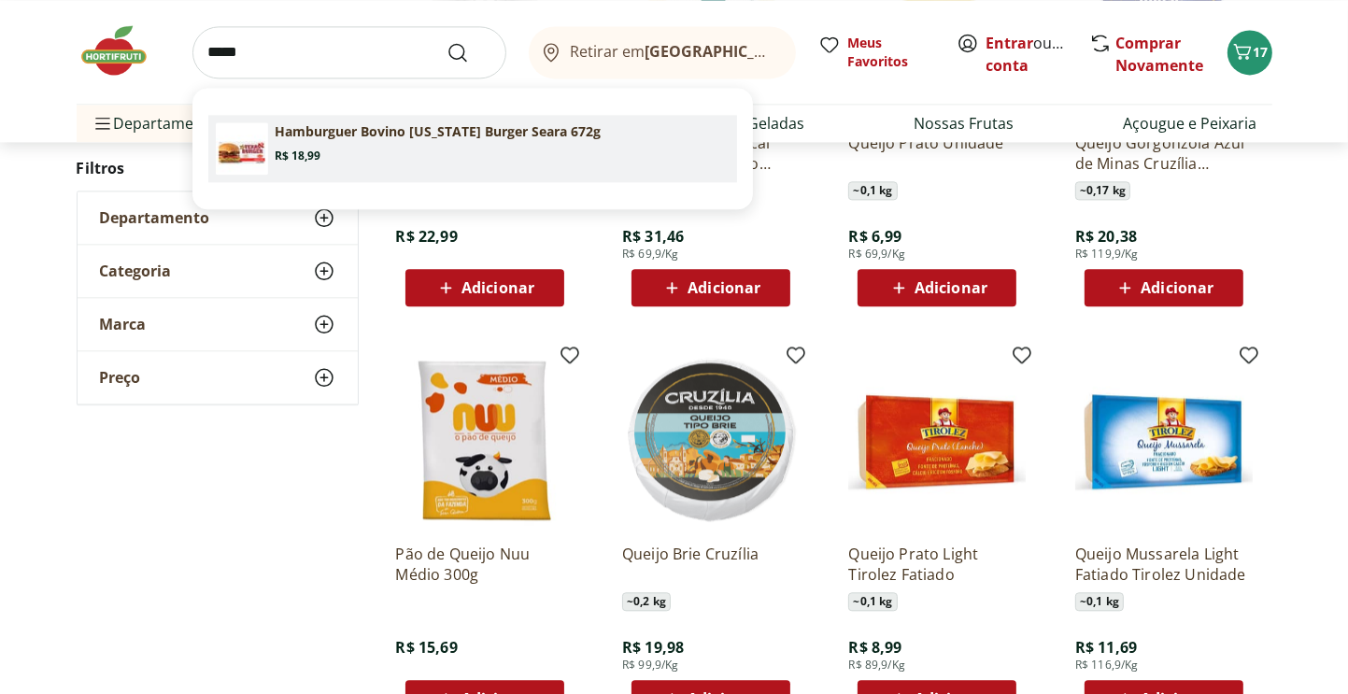
click at [367, 133] on p "Hamburguer Bovino Texas Burger Seara 672g" at bounding box center [439, 131] width 326 height 19
type input "**********"
